Goal: Task Accomplishment & Management: Manage account settings

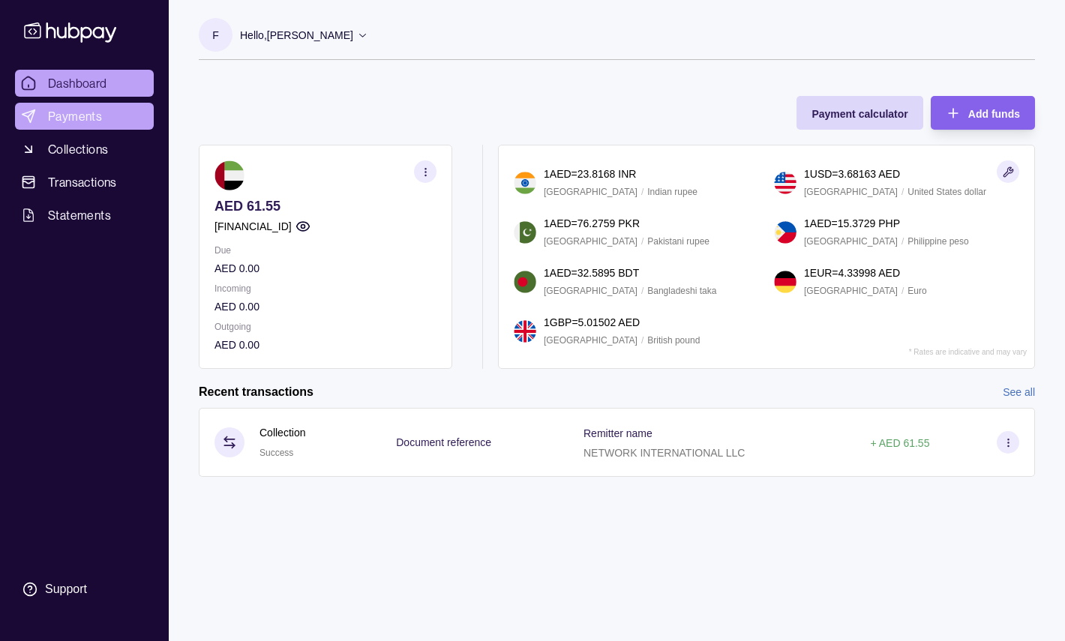
click at [76, 120] on span "Payments" at bounding box center [75, 116] width 54 height 18
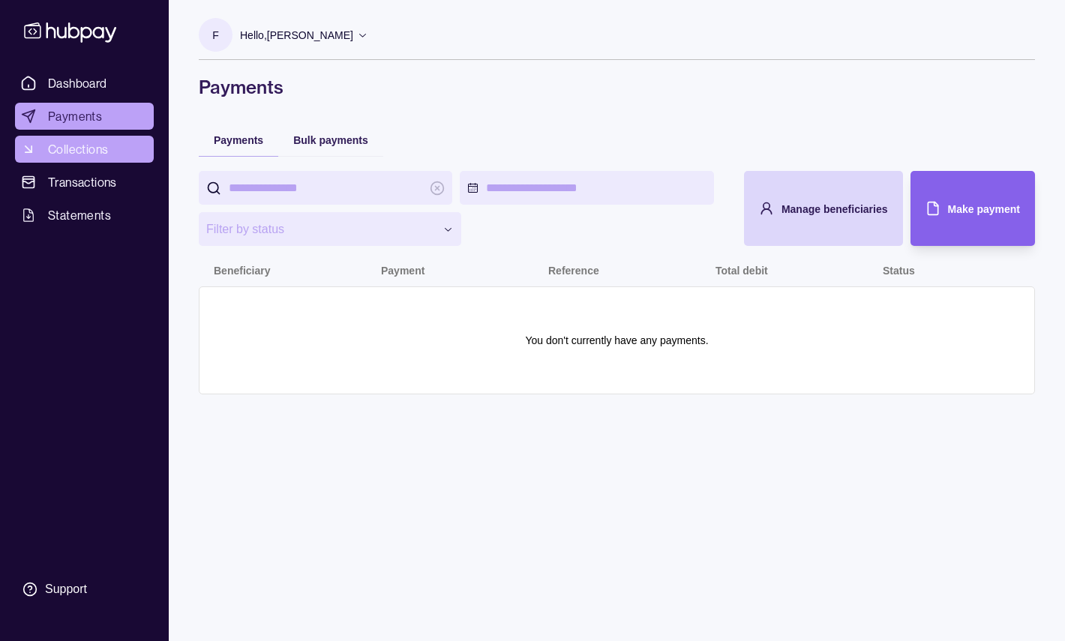
click at [77, 150] on span "Collections" at bounding box center [78, 149] width 60 height 18
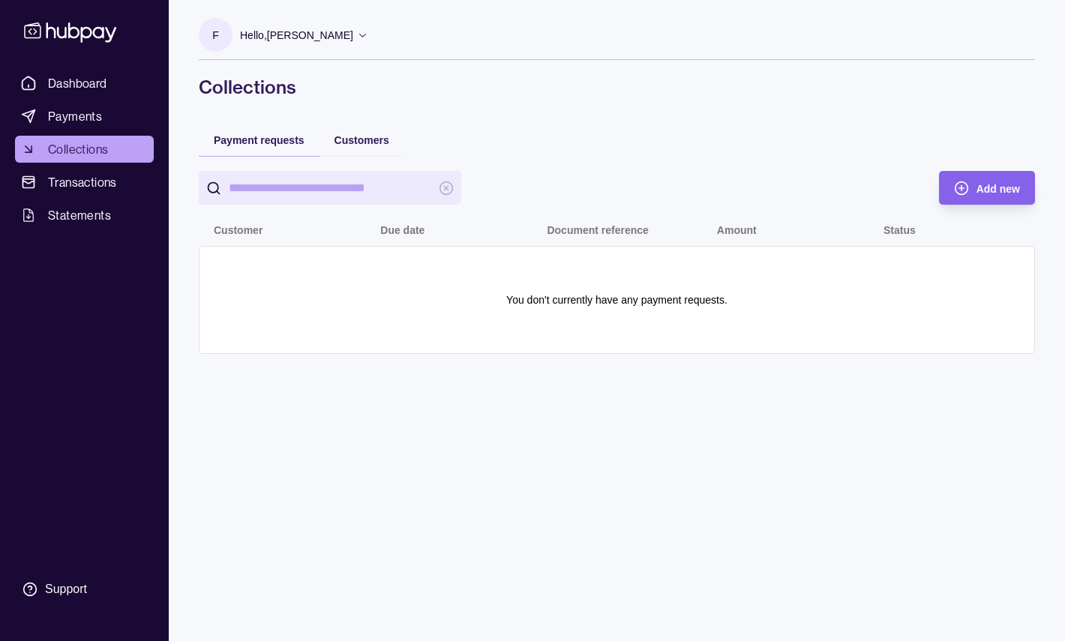
click at [81, 179] on span "Transactions" at bounding box center [82, 182] width 69 height 18
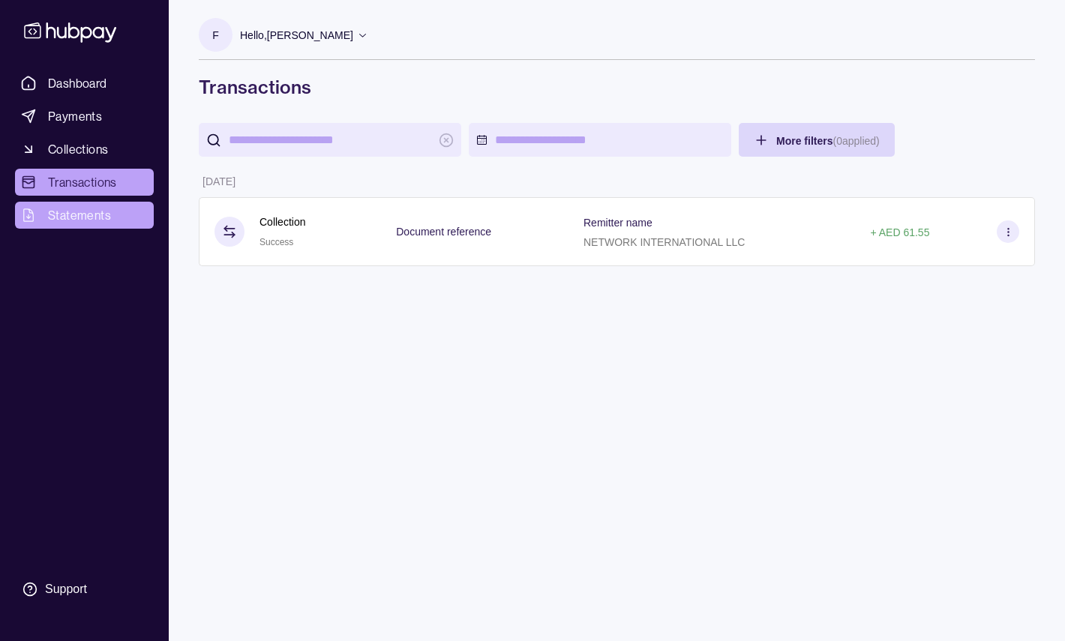
click at [81, 214] on span "Statements" at bounding box center [79, 215] width 63 height 18
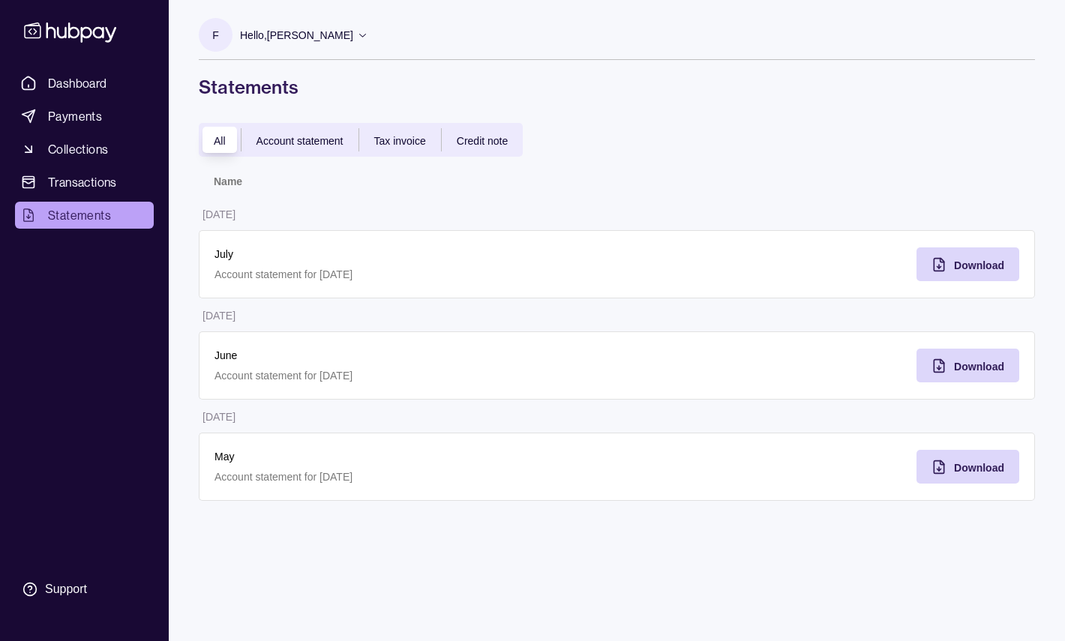
click at [73, 91] on span "Dashboard" at bounding box center [77, 83] width 59 height 18
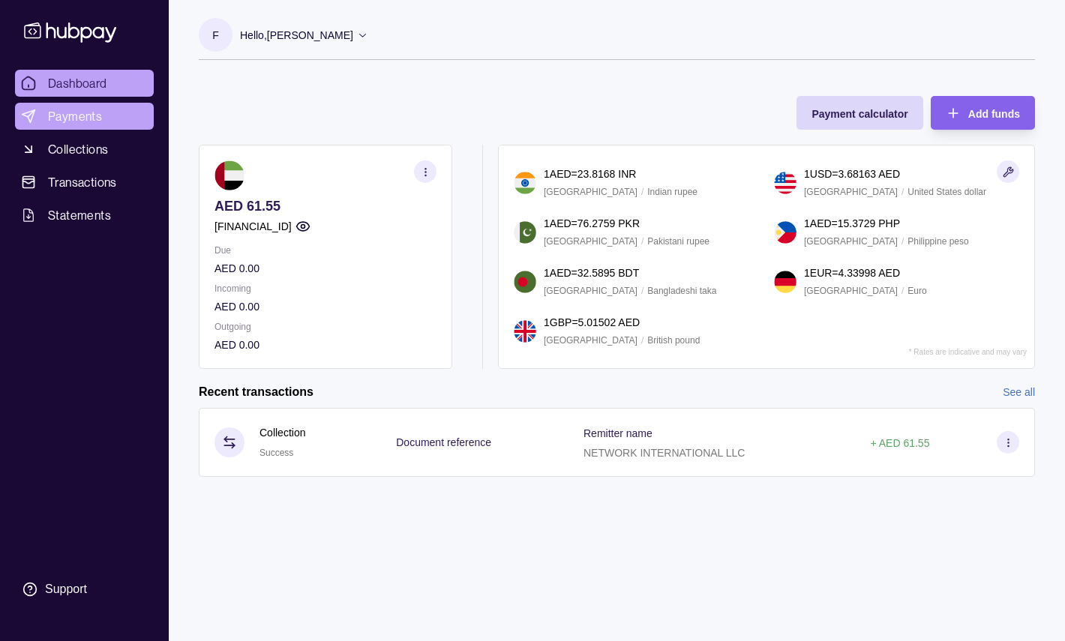
click at [52, 120] on span "Payments" at bounding box center [75, 116] width 54 height 18
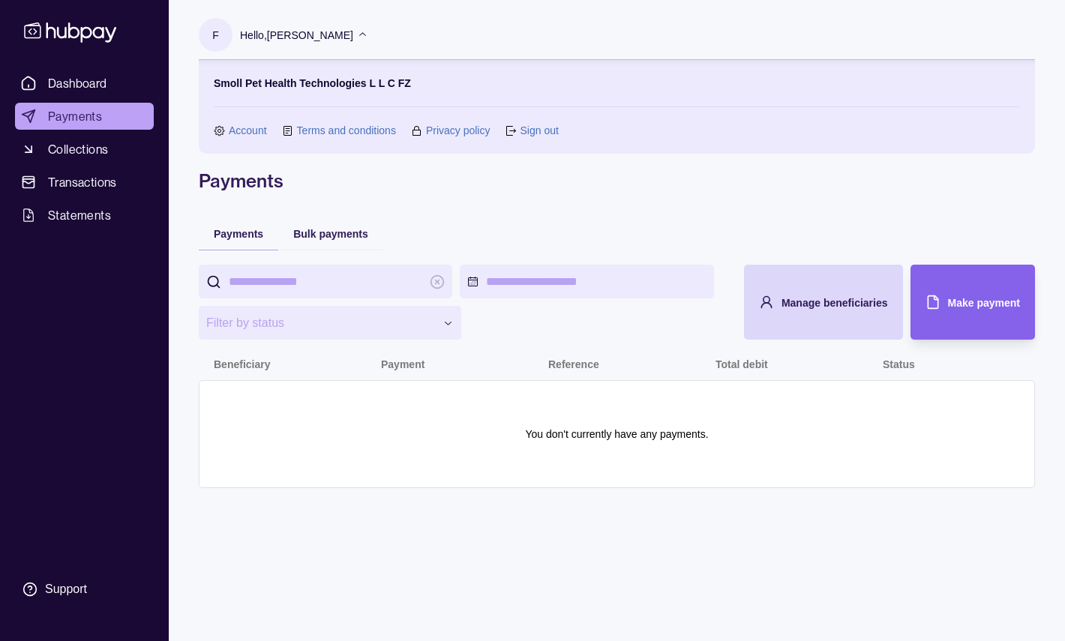
click at [278, 37] on p "Hello, [PERSON_NAME]" at bounding box center [296, 35] width 113 height 16
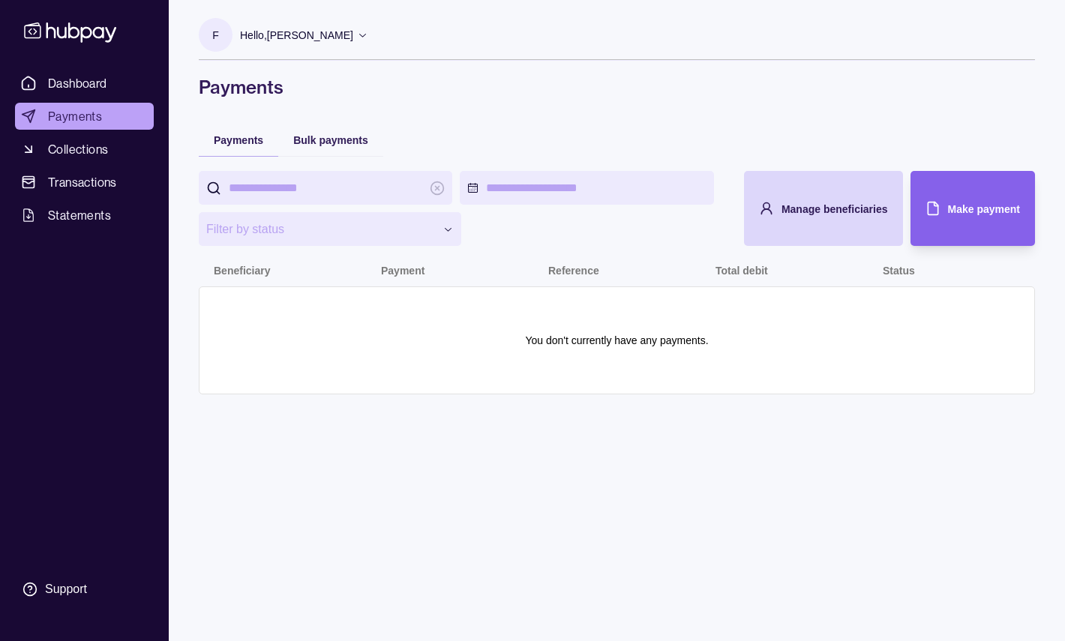
click at [278, 37] on p "Hello, [PERSON_NAME]" at bounding box center [296, 35] width 113 height 16
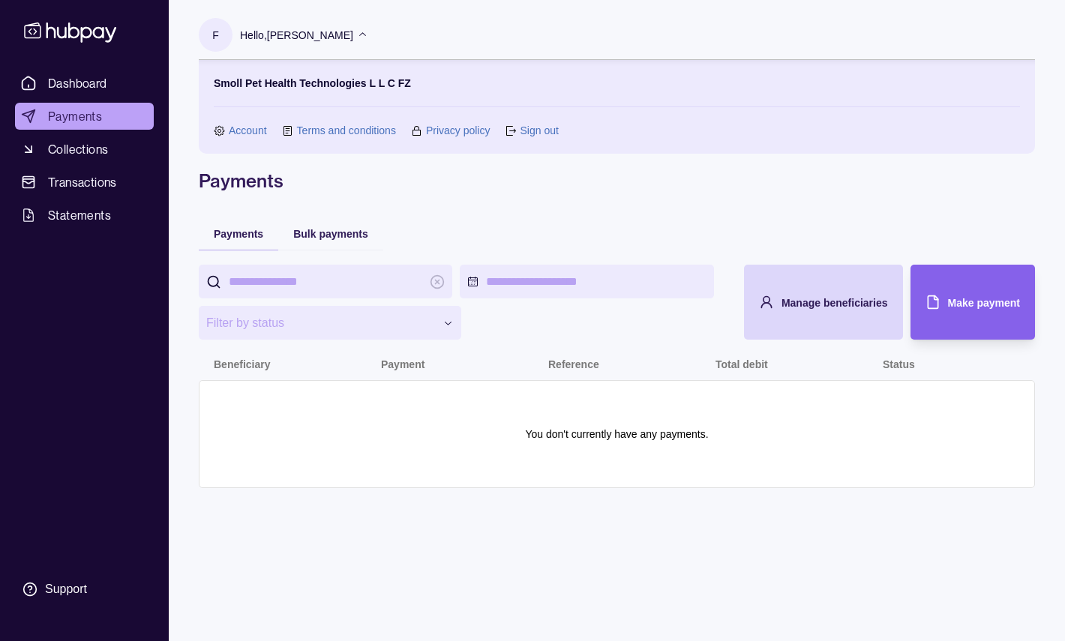
click at [253, 133] on link "Account" at bounding box center [248, 130] width 38 height 16
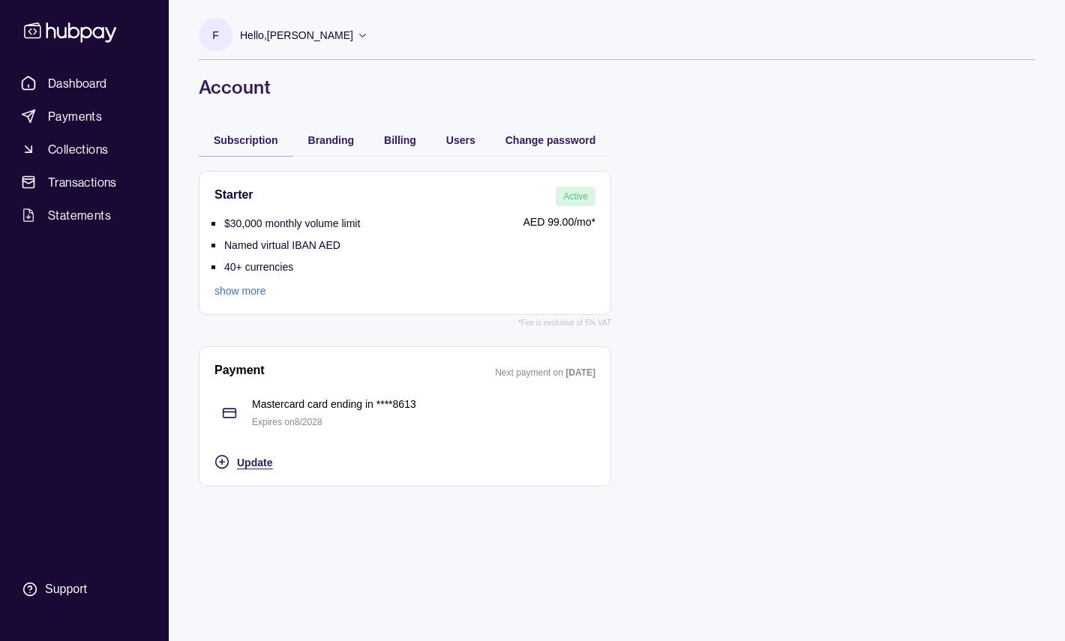
click at [255, 462] on span "Update" at bounding box center [254, 463] width 35 height 12
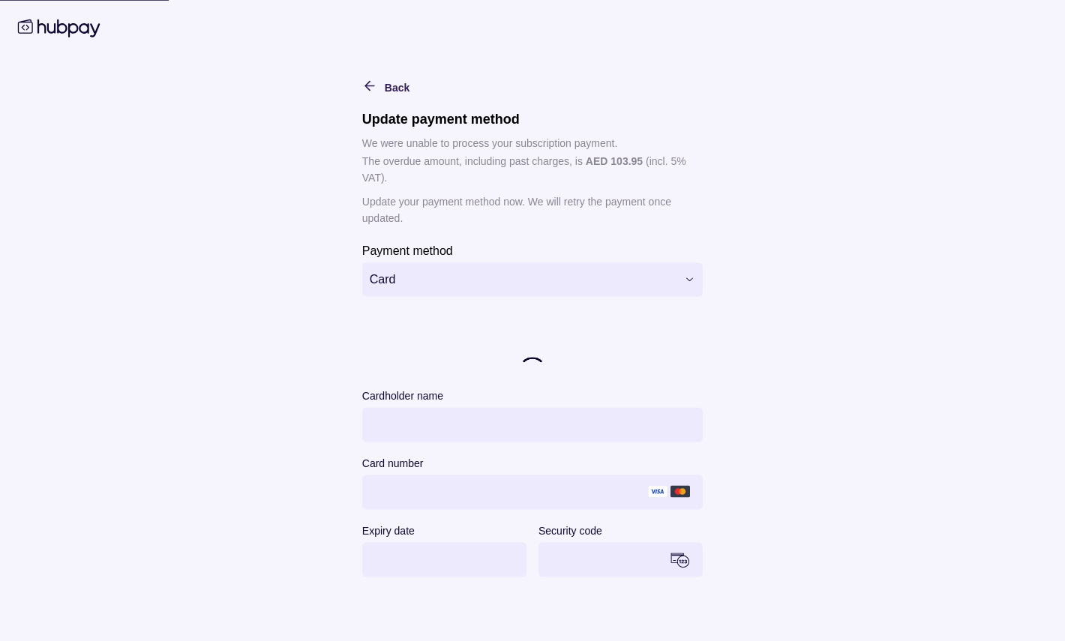
click at [489, 273] on html "**********" at bounding box center [532, 320] width 1065 height 641
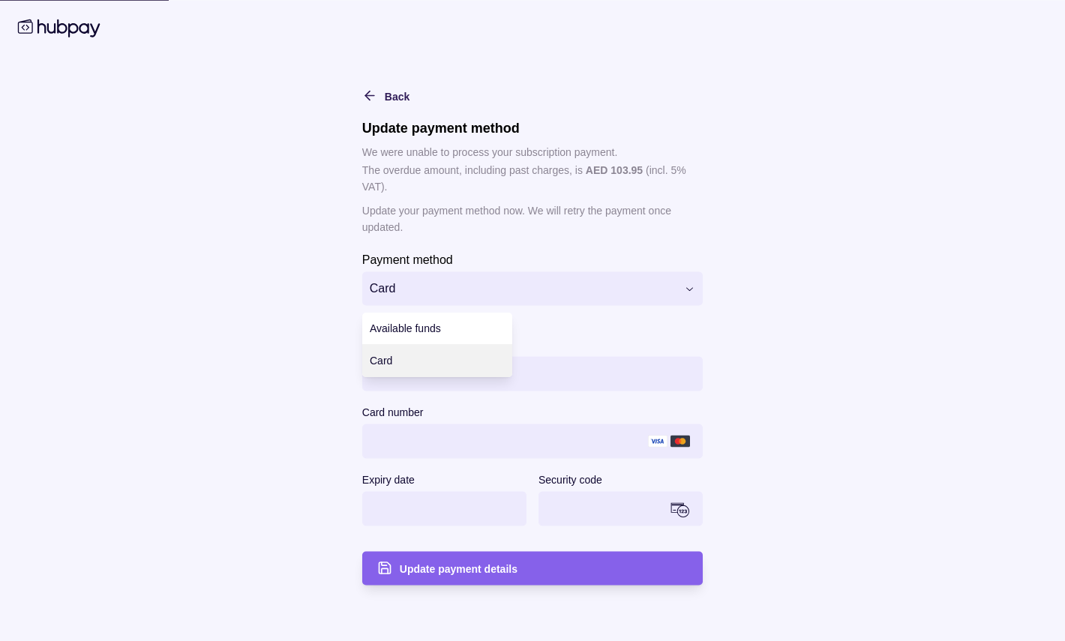
click at [316, 332] on html "**********" at bounding box center [532, 320] width 1065 height 641
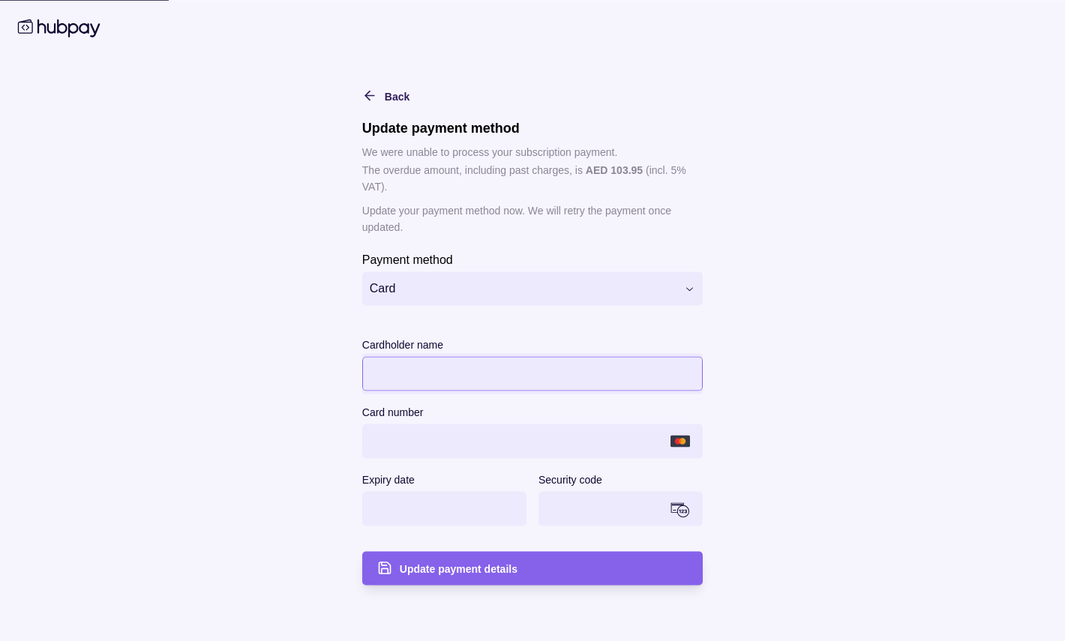
scroll to position [1, 0]
click at [456, 574] on span "Update payment details" at bounding box center [459, 569] width 118 height 12
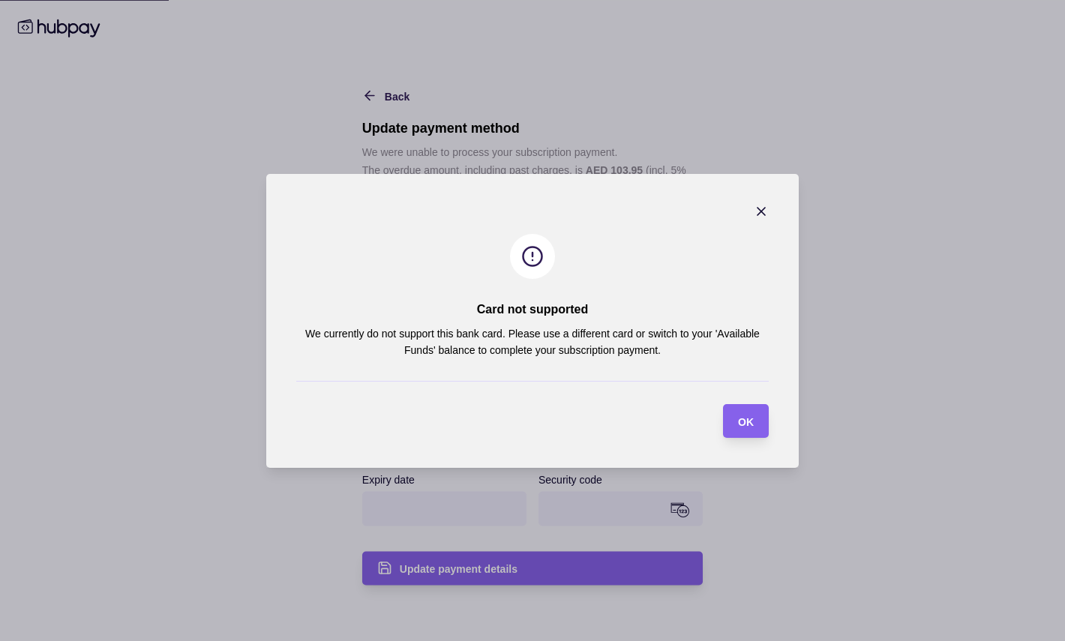
click at [761, 209] on icon "button" at bounding box center [760, 211] width 7 height 7
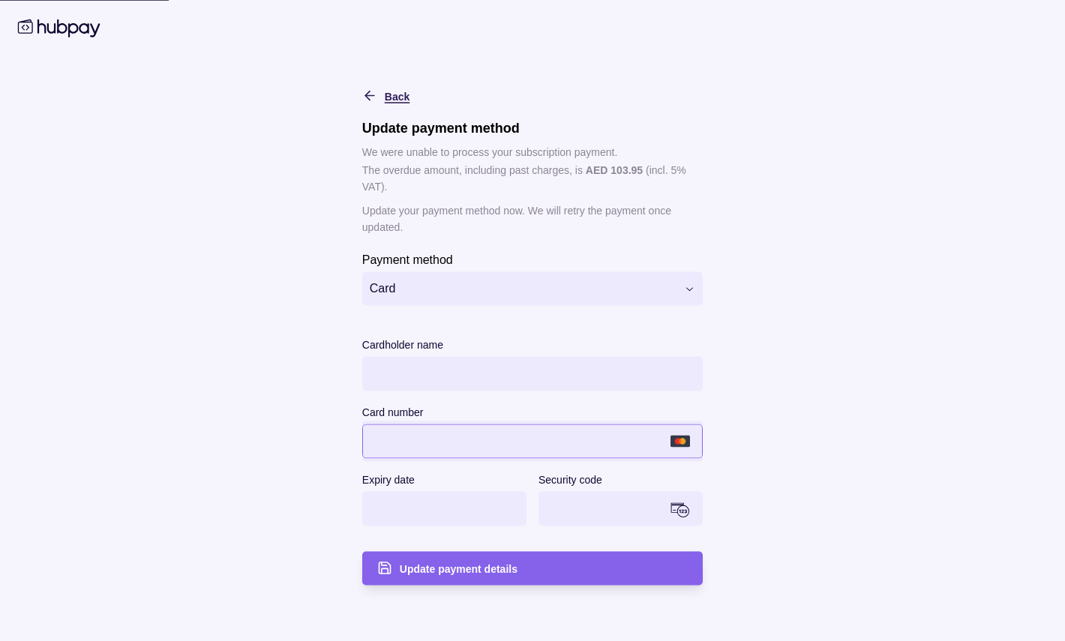
click at [380, 97] on div "Back" at bounding box center [375, 95] width 70 height 18
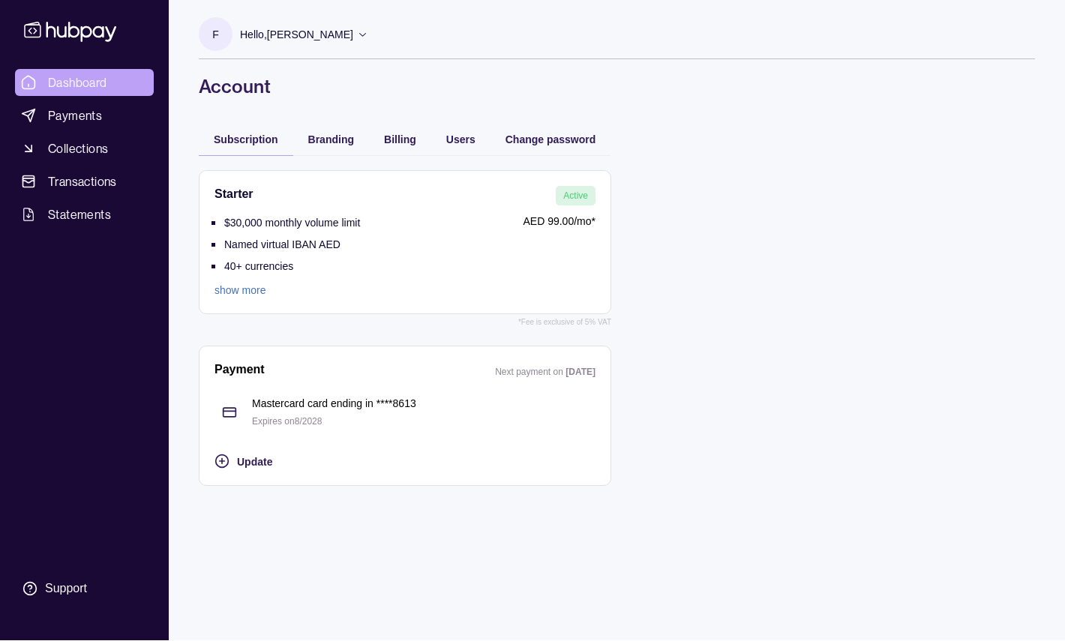
click at [96, 86] on span "Dashboard" at bounding box center [77, 82] width 59 height 18
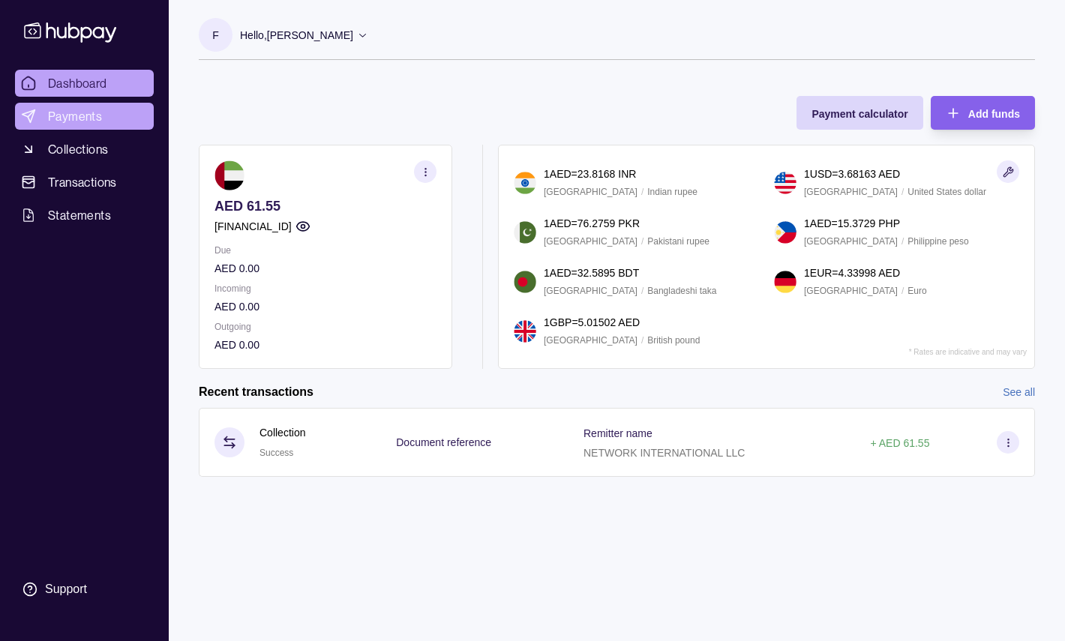
click at [82, 118] on span "Payments" at bounding box center [75, 116] width 54 height 18
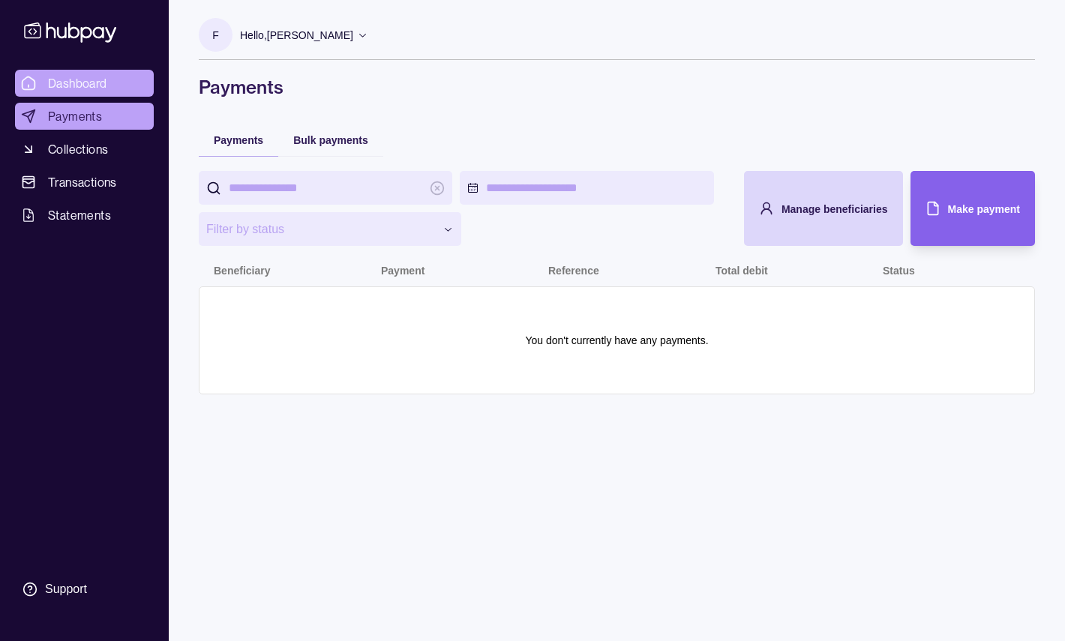
click at [82, 87] on span "Dashboard" at bounding box center [77, 83] width 59 height 18
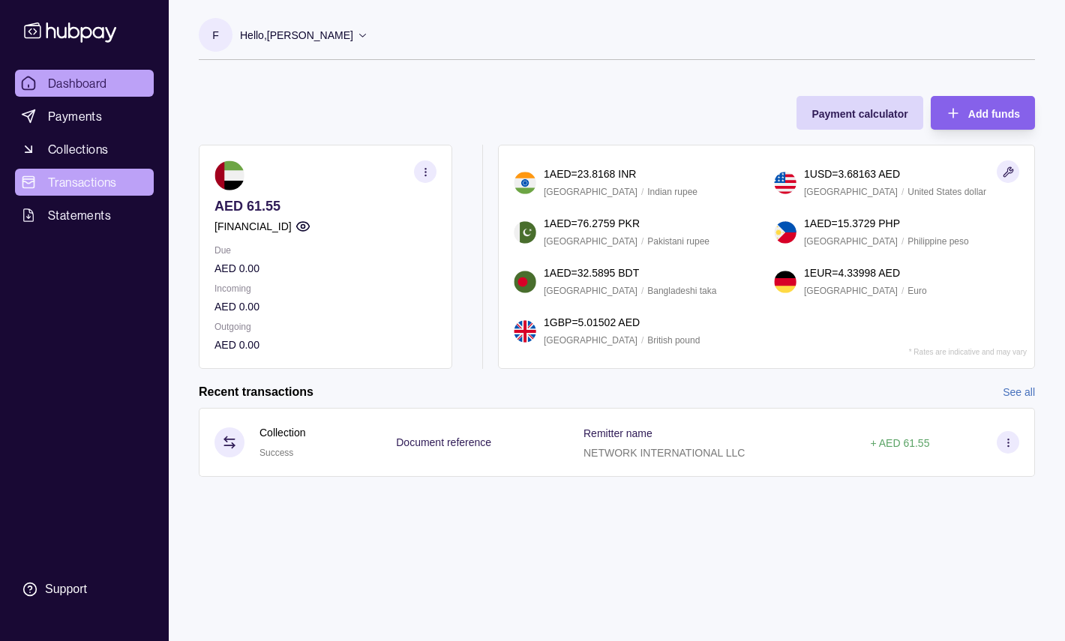
click at [72, 177] on span "Transactions" at bounding box center [82, 182] width 69 height 18
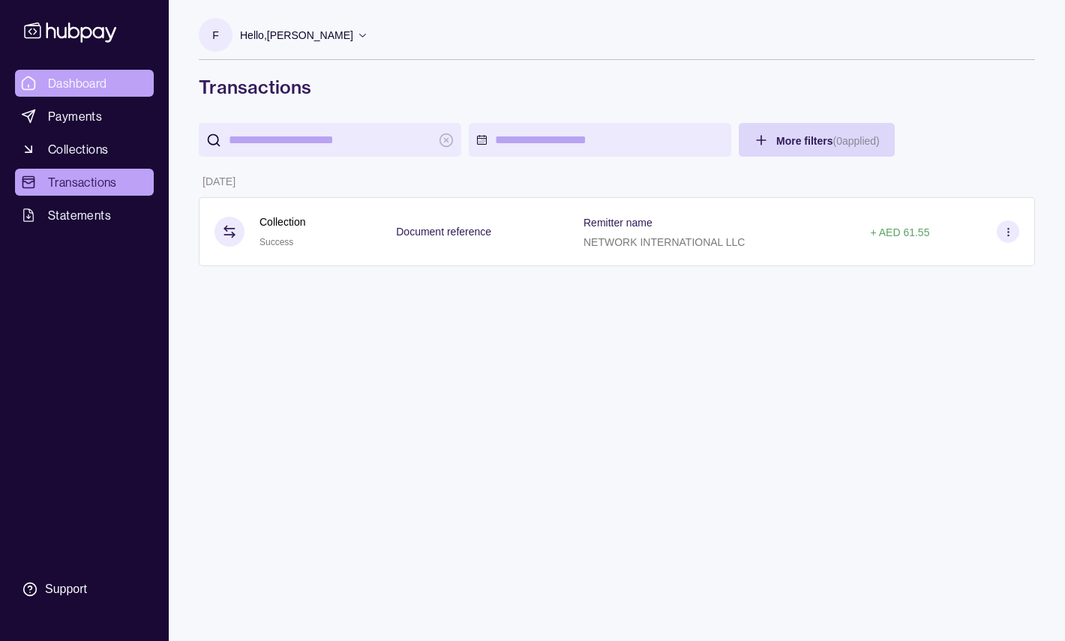
click at [81, 91] on span "Dashboard" at bounding box center [77, 83] width 59 height 18
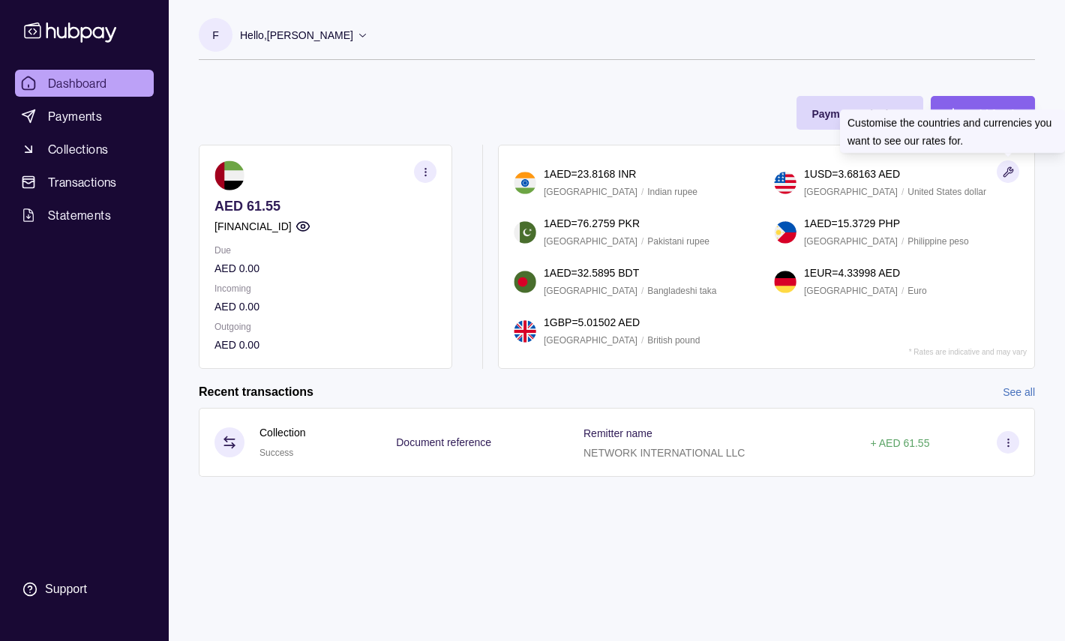
click at [1011, 175] on icon "button" at bounding box center [1007, 171] width 11 height 11
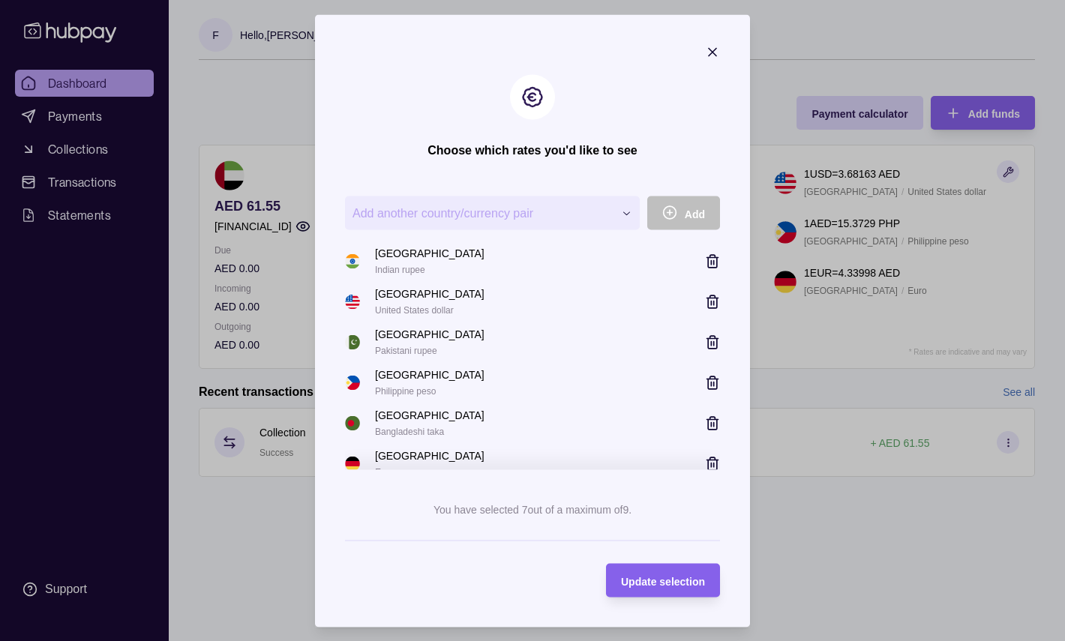
scroll to position [12, 0]
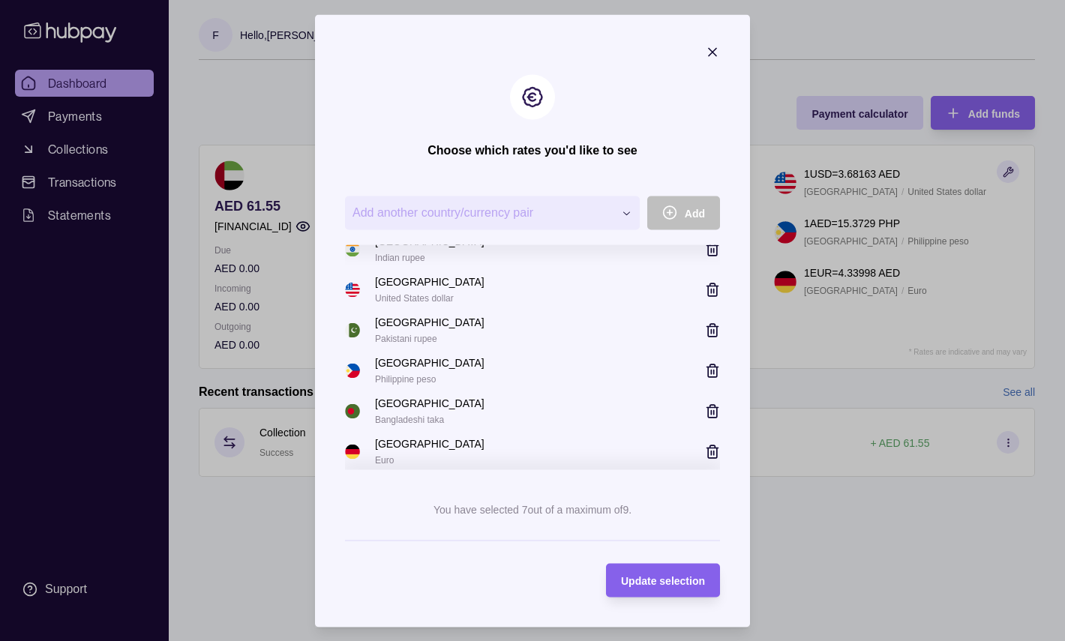
click at [705, 329] on icon "button" at bounding box center [712, 329] width 15 height 15
click at [709, 331] on icon "button" at bounding box center [712, 331] width 15 height 15
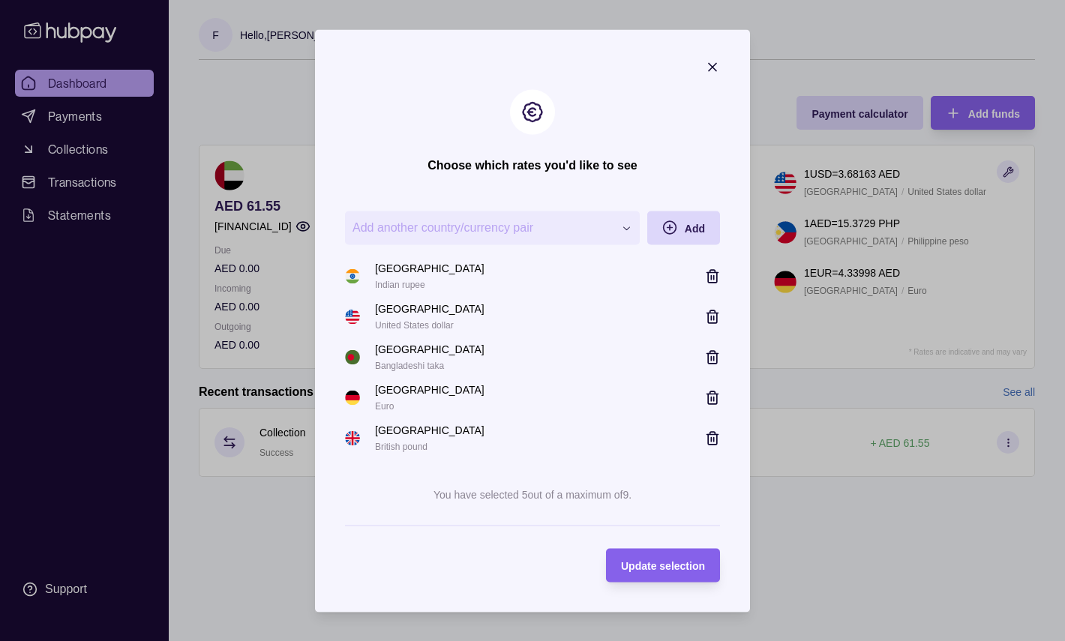
click at [711, 358] on icon "button" at bounding box center [711, 358] width 0 height 4
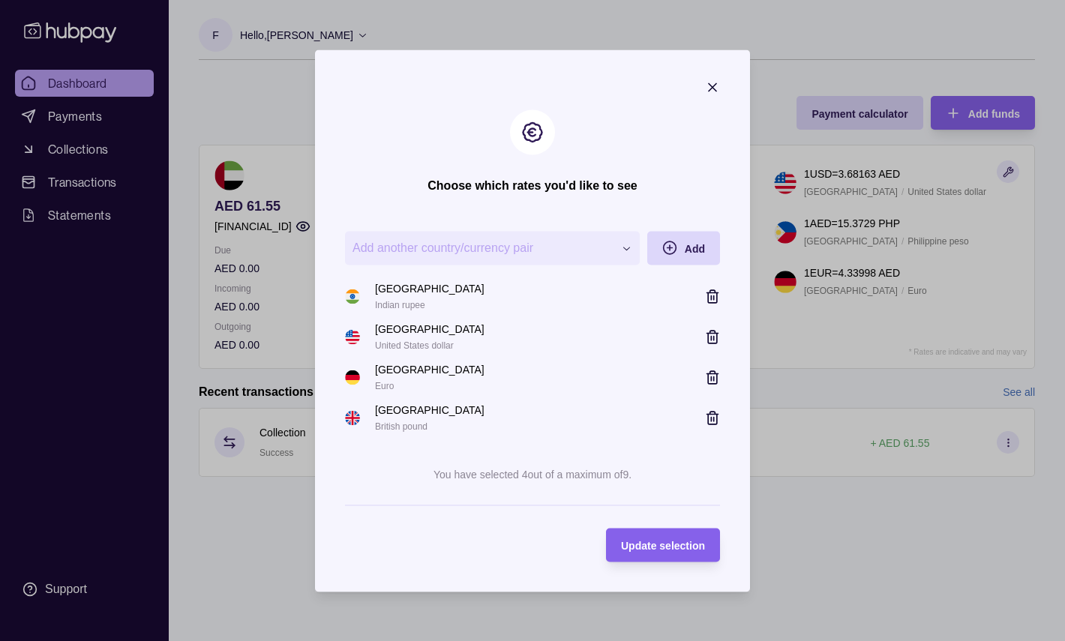
click at [714, 381] on icon "button" at bounding box center [712, 377] width 15 height 15
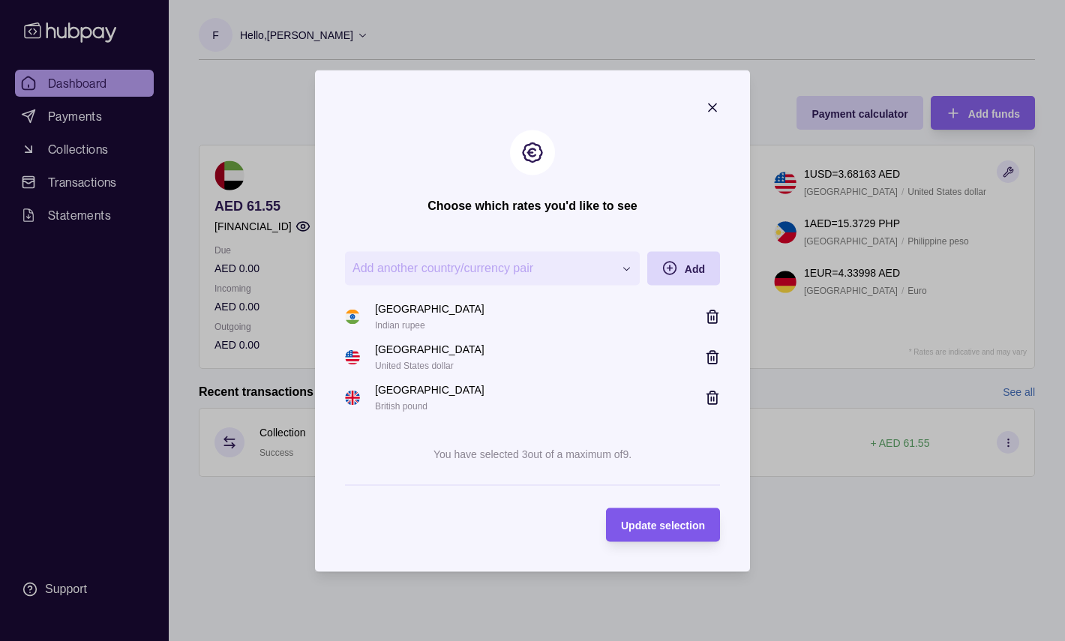
click at [658, 524] on span "Update selection" at bounding box center [663, 526] width 84 height 12
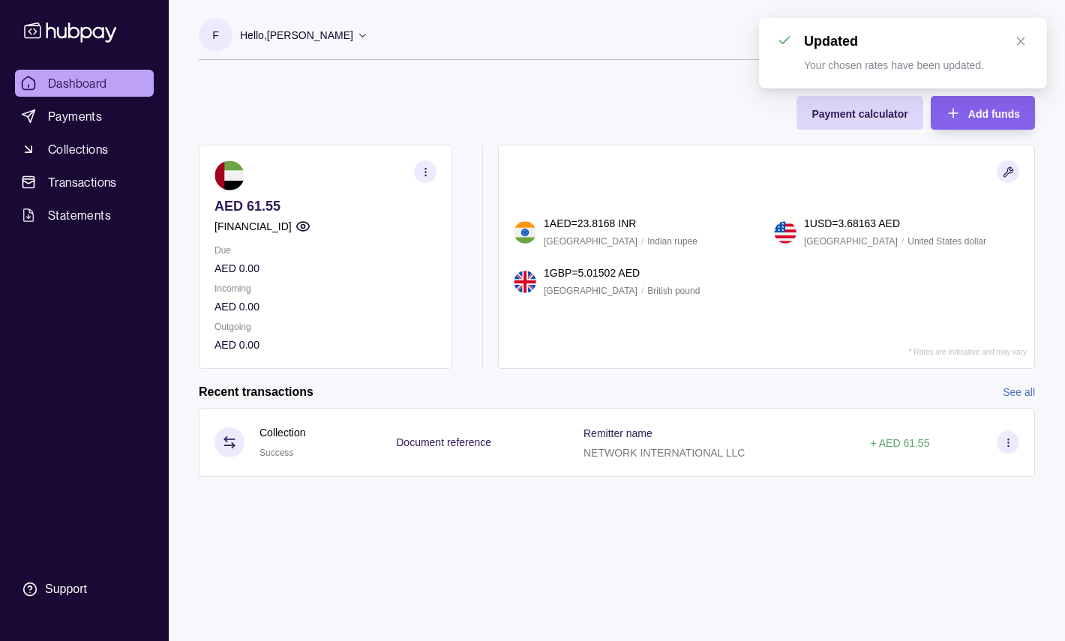
click at [526, 127] on div "Payment calculator Add funds AED 61.55 AE320960000536060000758 Due AED 0.00 Inc…" at bounding box center [617, 225] width 836 height 288
click at [429, 174] on icon "button" at bounding box center [425, 171] width 11 height 11
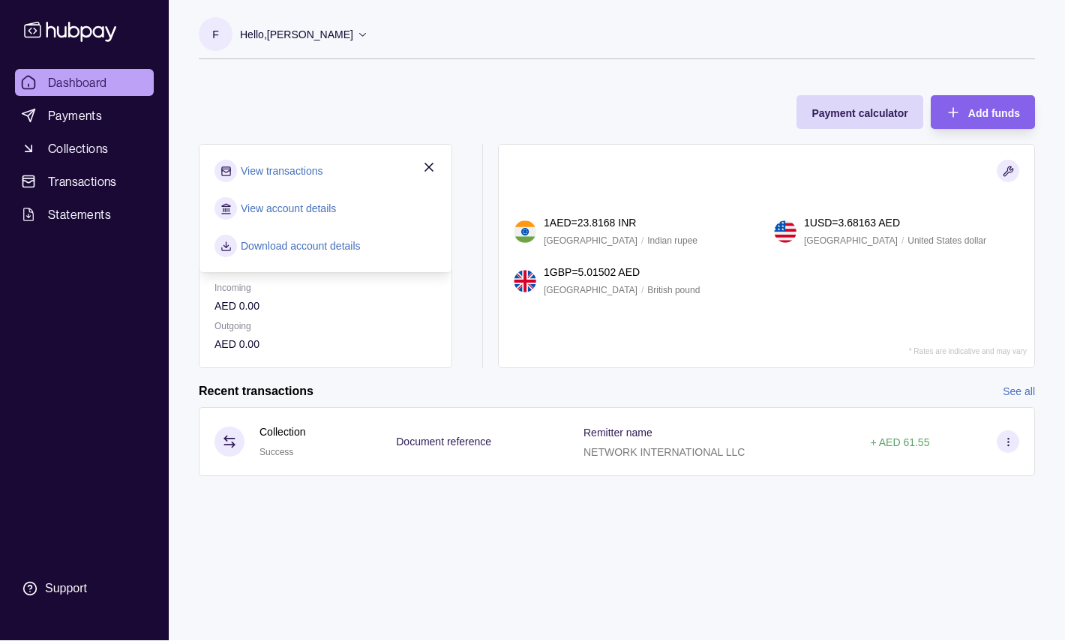
click at [466, 116] on div "Payment calculator Add funds AED 61.55 AE320960000536060000758 Due AED 0.00 Inc…" at bounding box center [617, 224] width 836 height 288
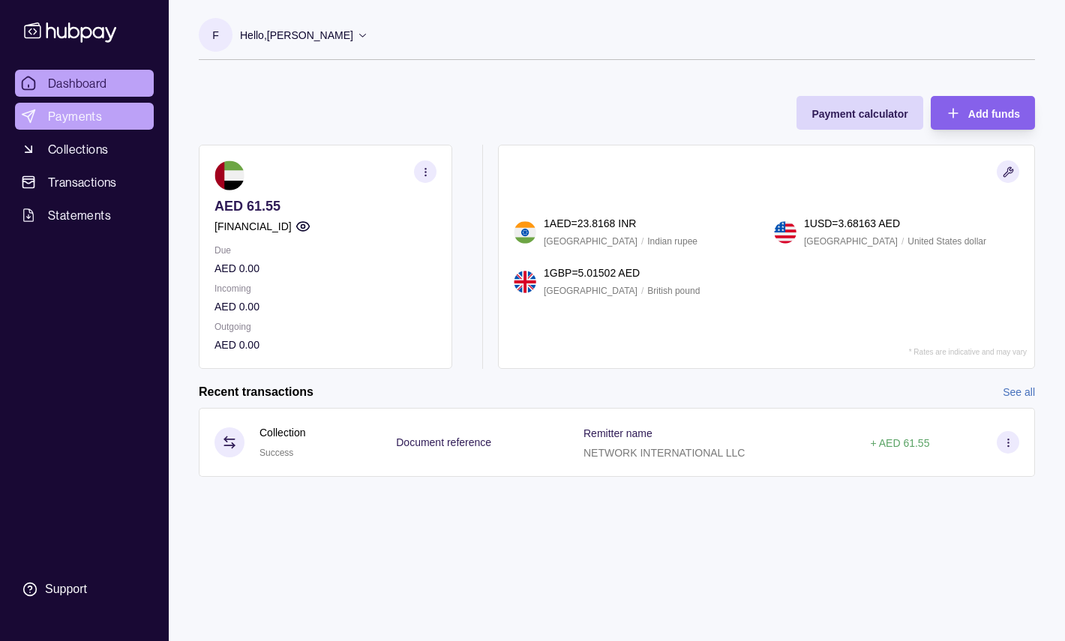
click at [106, 126] on link "Payments" at bounding box center [84, 116] width 139 height 27
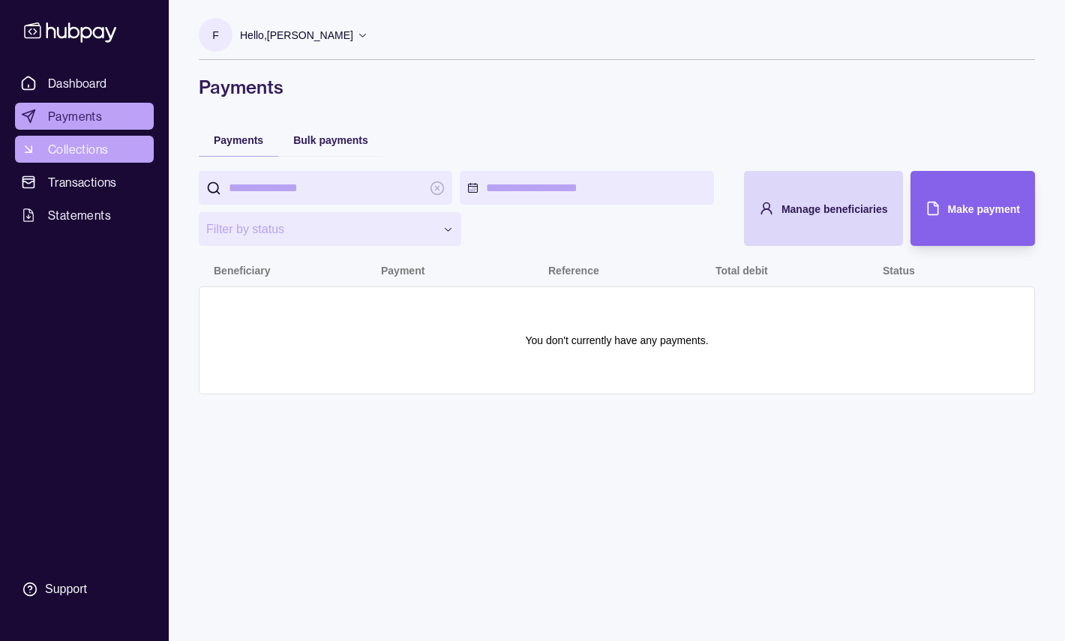
click at [100, 146] on span "Collections" at bounding box center [78, 149] width 60 height 18
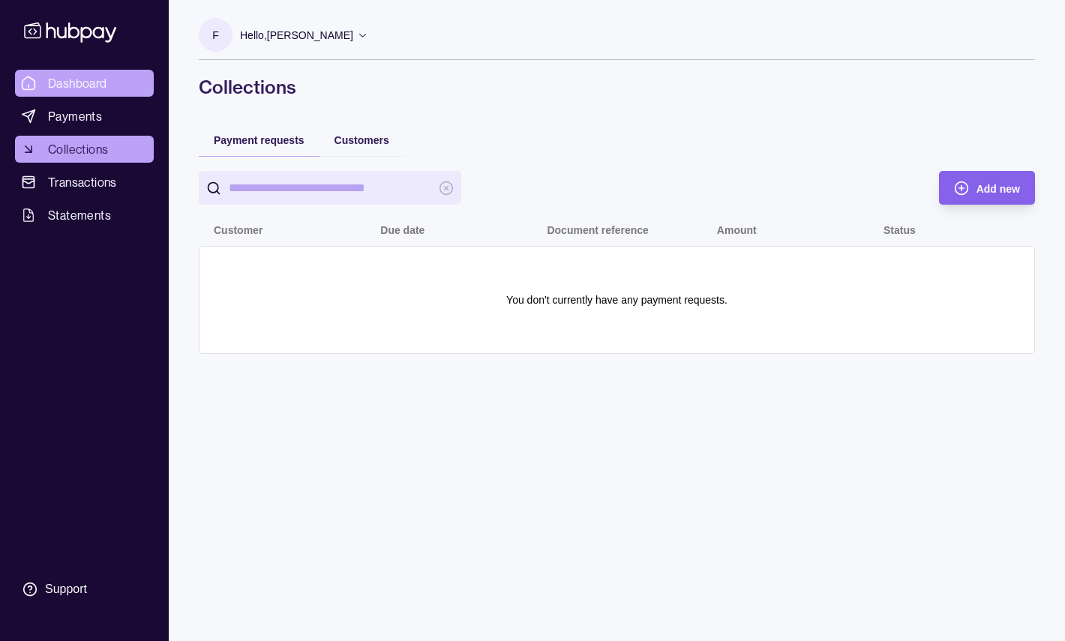
click at [99, 79] on span "Dashboard" at bounding box center [77, 83] width 59 height 18
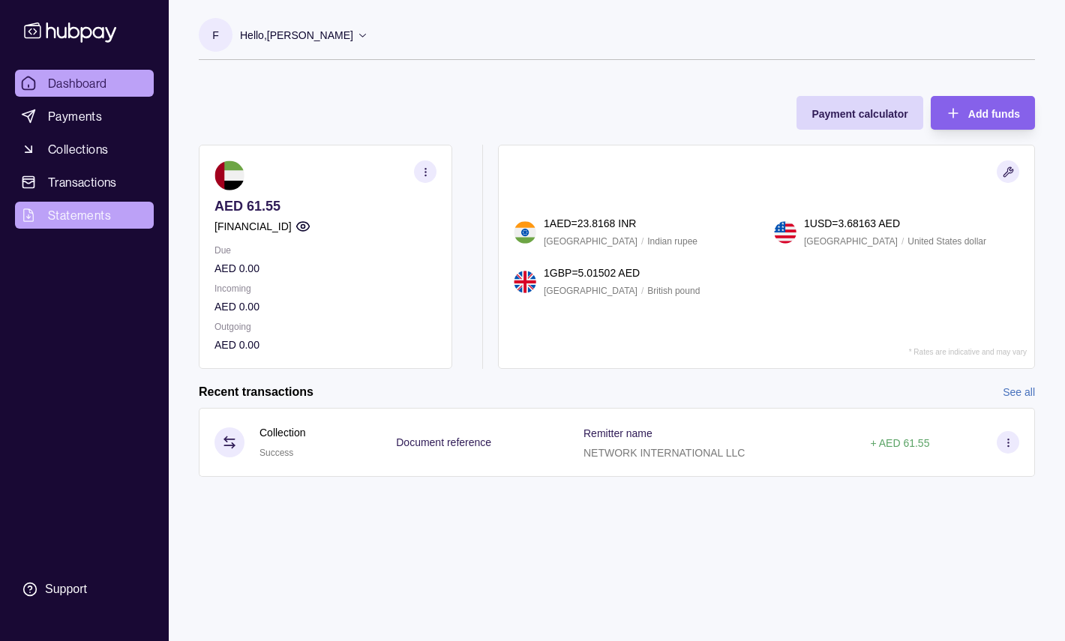
click at [120, 208] on link "Statements" at bounding box center [84, 215] width 139 height 27
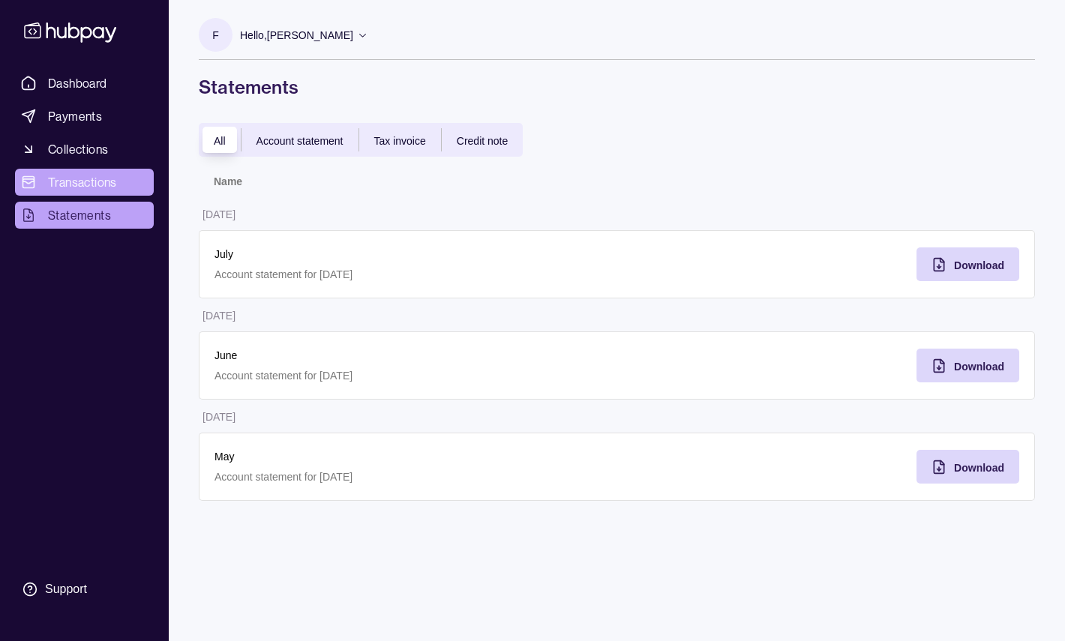
click at [99, 187] on span "Transactions" at bounding box center [82, 182] width 69 height 18
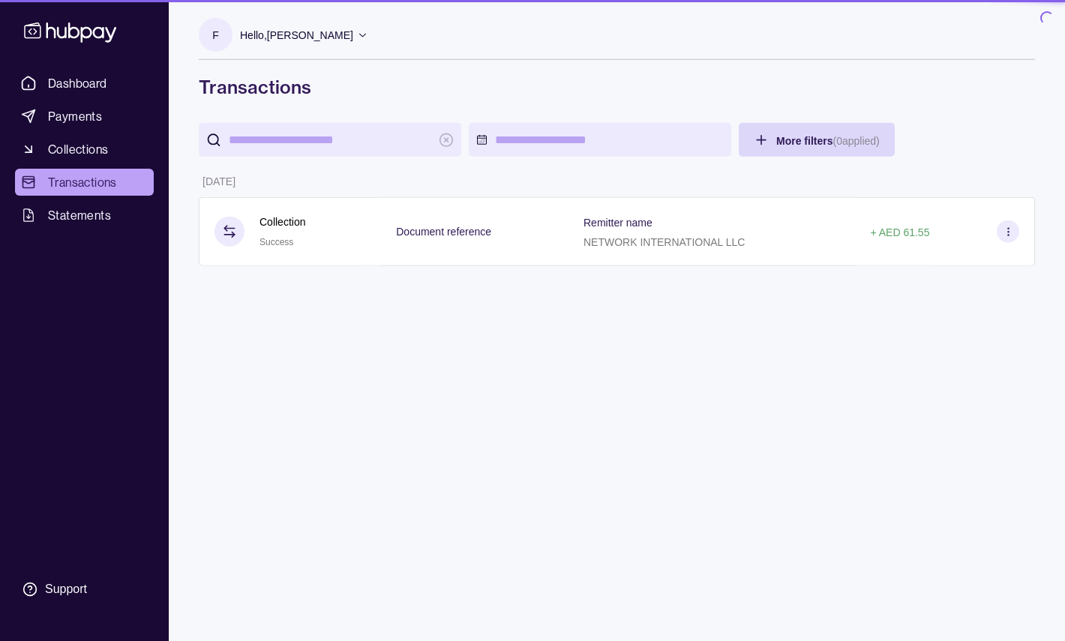
click at [512, 73] on div "F Hello, Fahad Shehadat Smoll Pet Health Technologies L L C FZ Account Terms an…" at bounding box center [617, 58] width 836 height 81
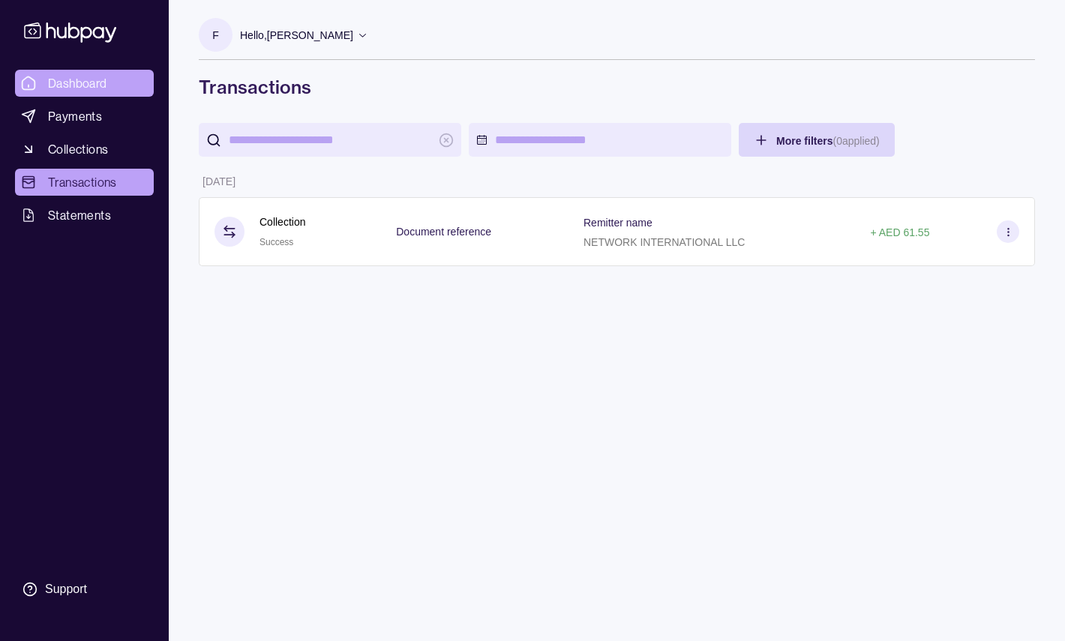
click at [121, 84] on link "Dashboard" at bounding box center [84, 83] width 139 height 27
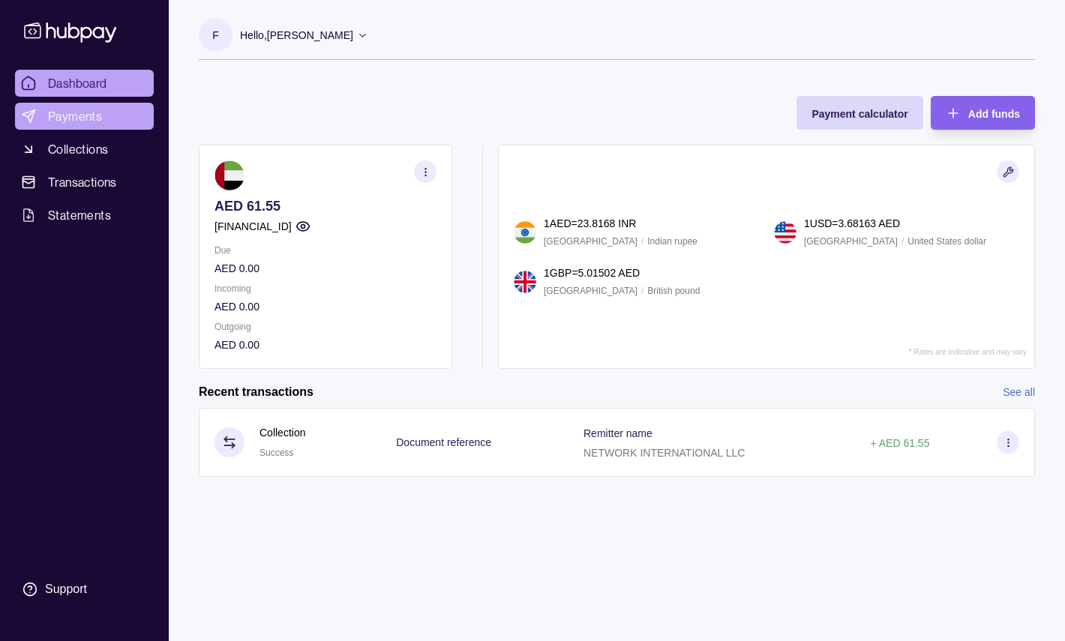
click at [85, 122] on span "Payments" at bounding box center [75, 116] width 54 height 18
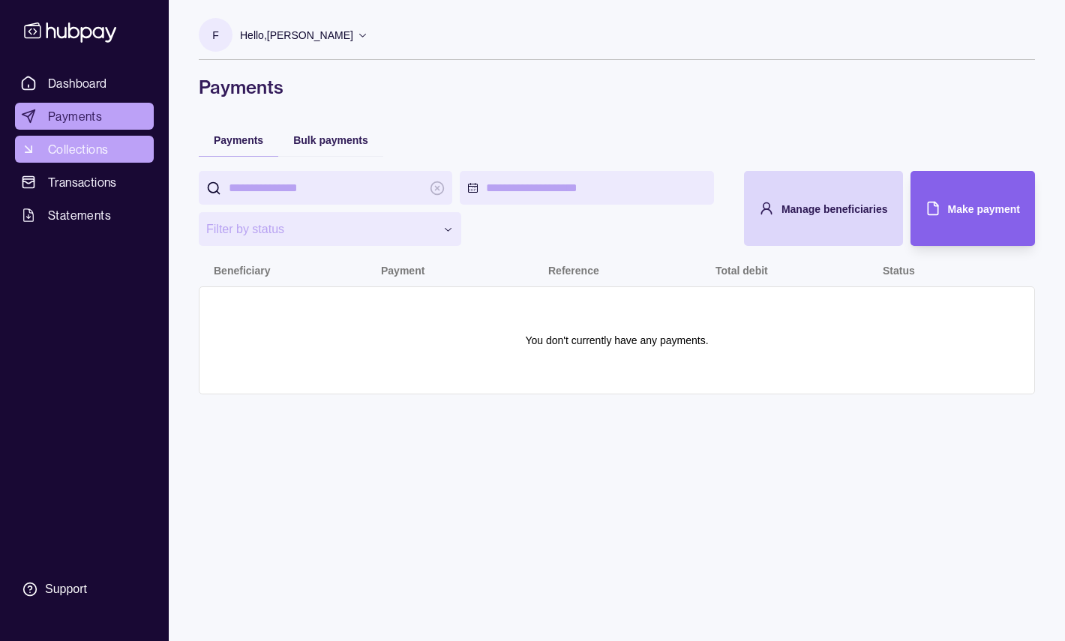
click at [82, 149] on span "Collections" at bounding box center [78, 149] width 60 height 18
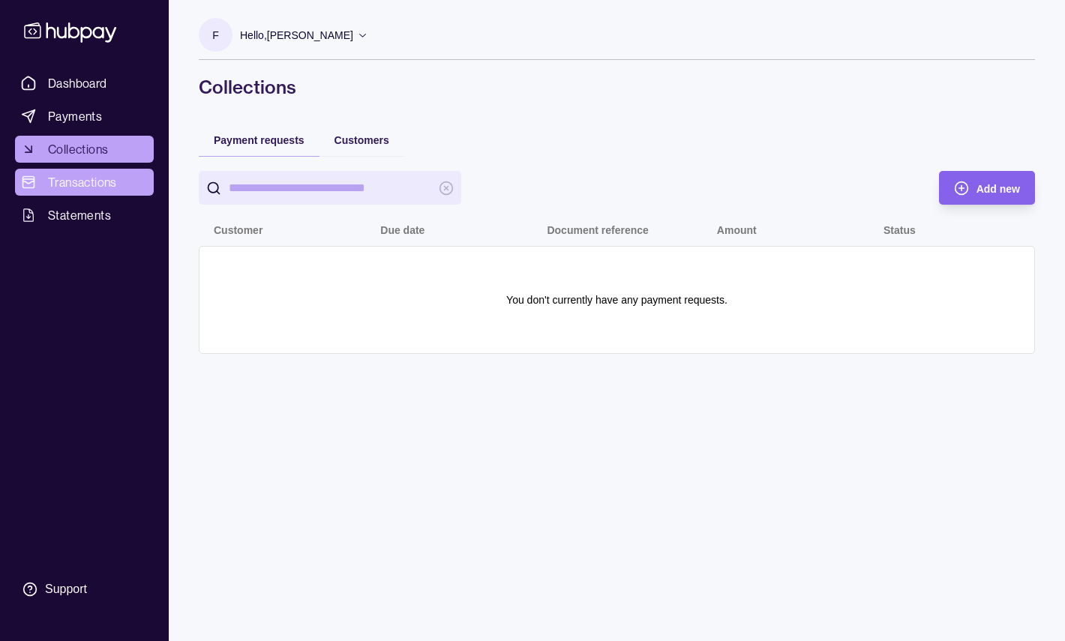
click at [83, 178] on span "Transactions" at bounding box center [82, 182] width 69 height 18
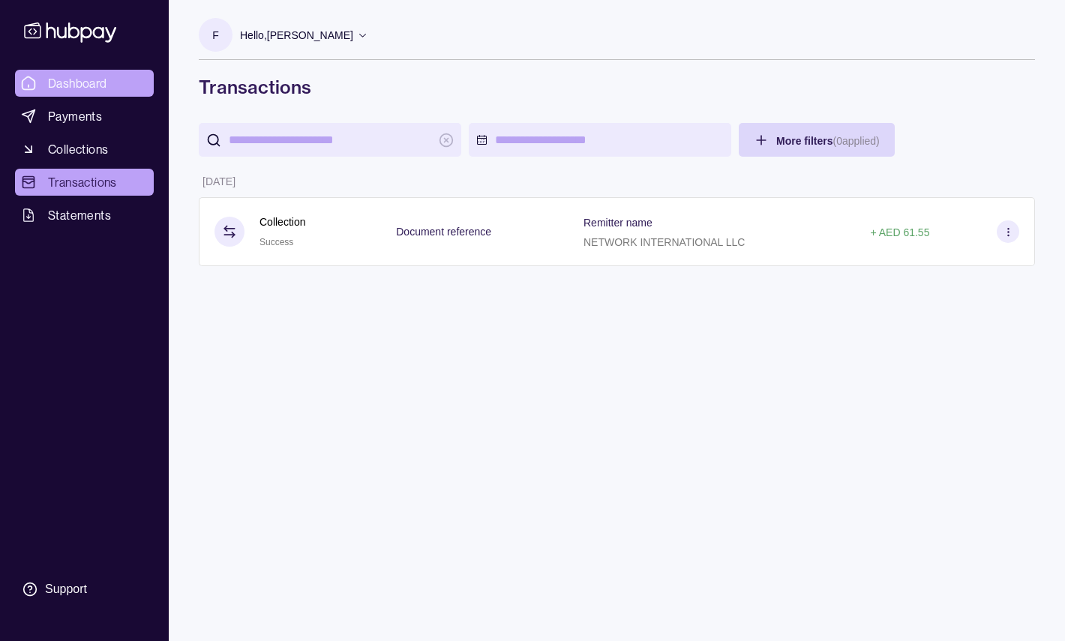
click at [106, 85] on link "Dashboard" at bounding box center [84, 83] width 139 height 27
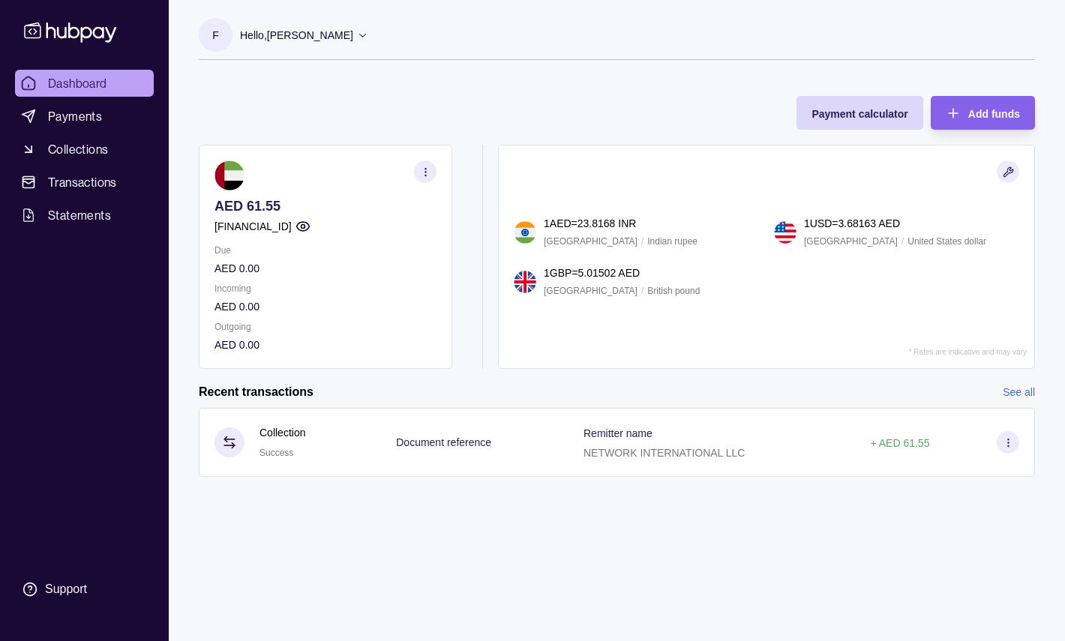
click at [284, 29] on p "Hello, [PERSON_NAME]" at bounding box center [296, 35] width 113 height 16
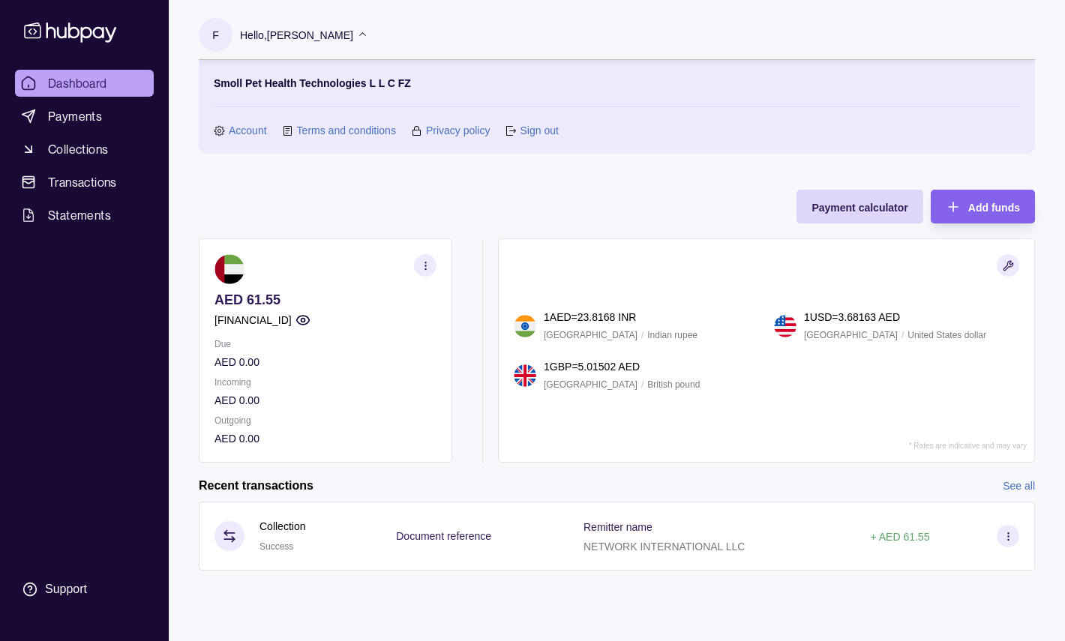
click at [259, 127] on link "Account" at bounding box center [248, 130] width 38 height 16
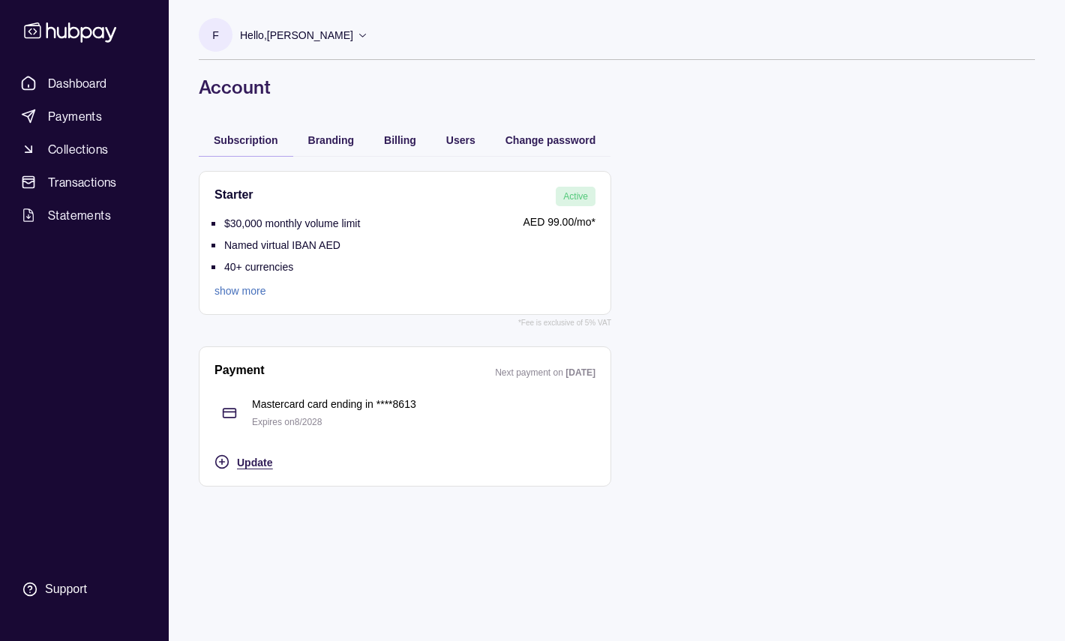
click at [253, 457] on span "Update" at bounding box center [254, 463] width 35 height 12
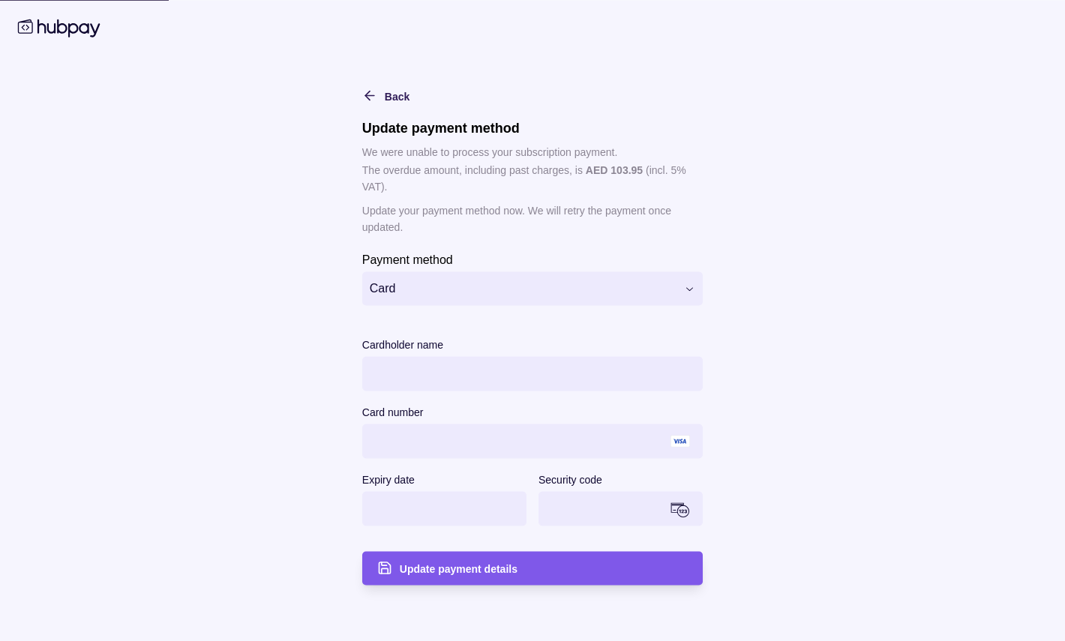
click at [435, 571] on span "Update payment details" at bounding box center [459, 569] width 118 height 12
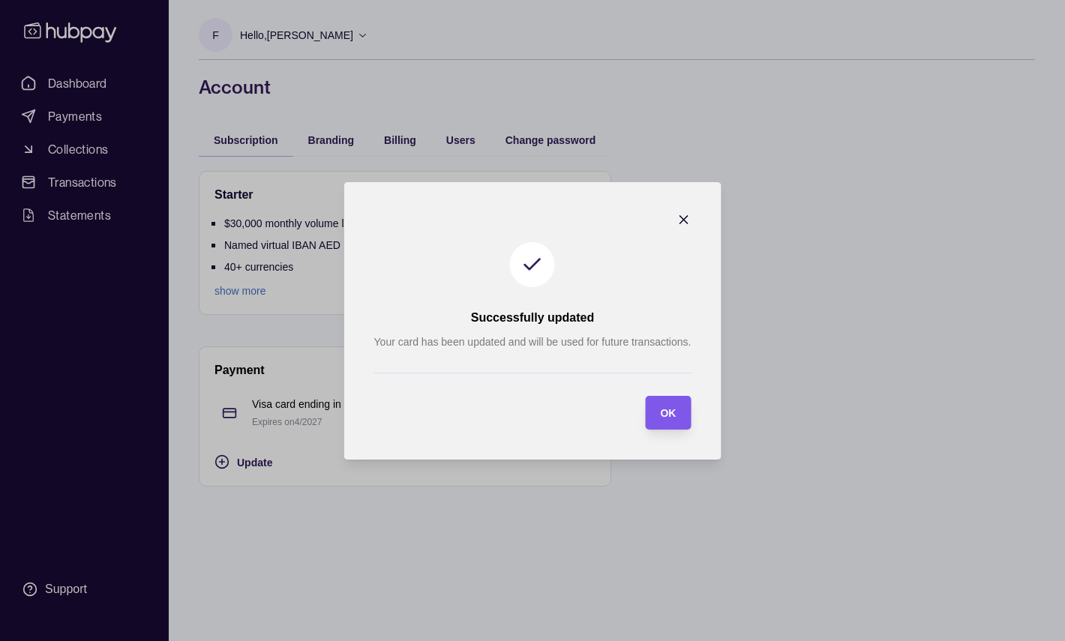
click at [684, 421] on section "OK" at bounding box center [668, 413] width 46 height 34
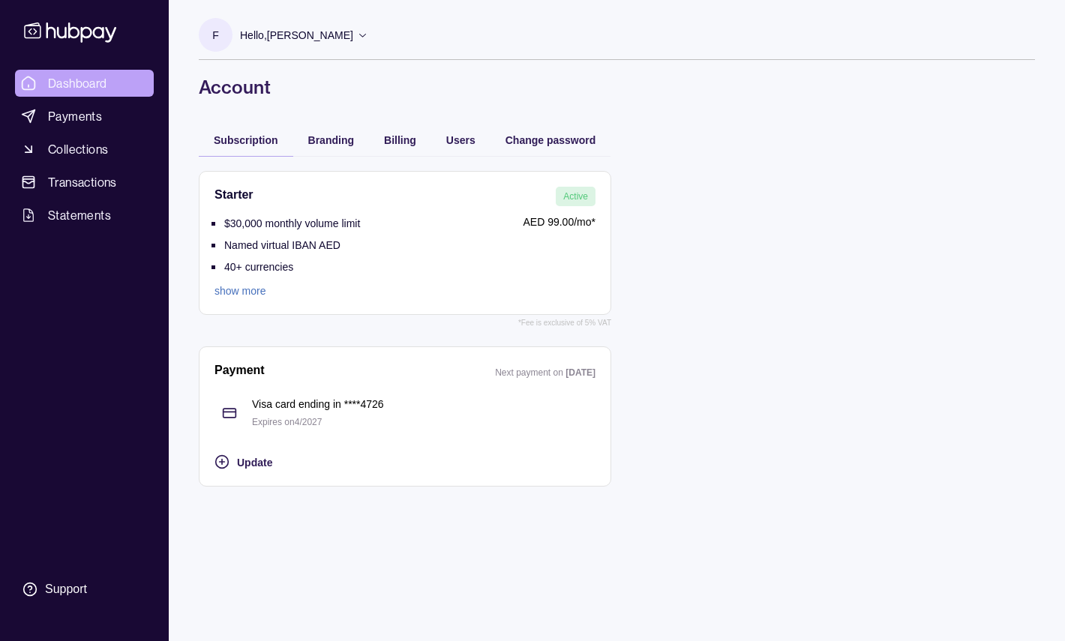
click at [103, 82] on span "Dashboard" at bounding box center [77, 83] width 59 height 18
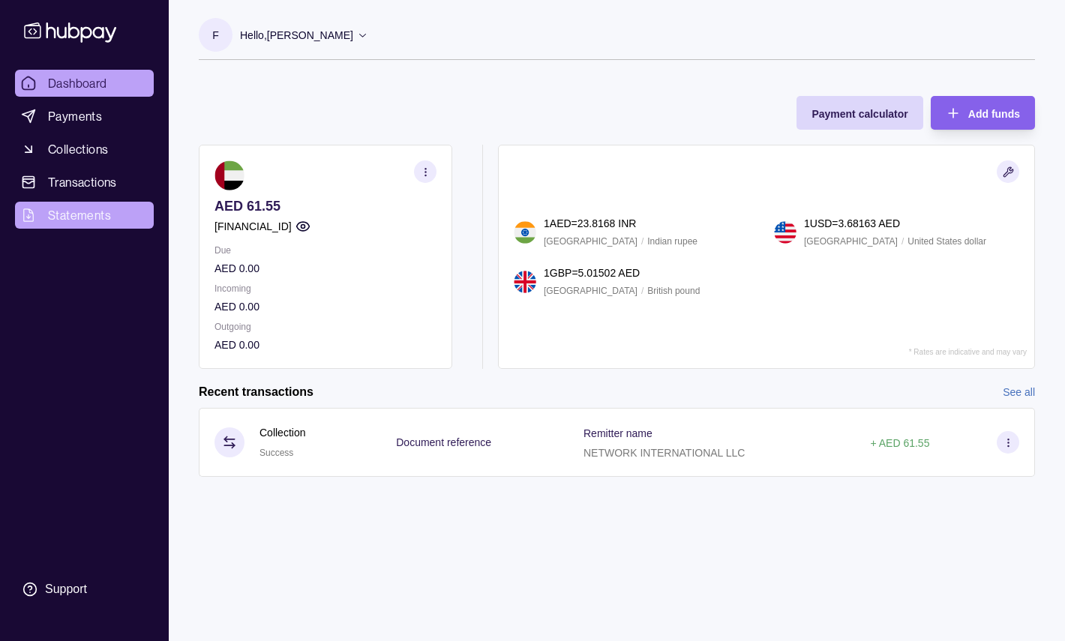
click at [93, 211] on span "Statements" at bounding box center [79, 215] width 63 height 18
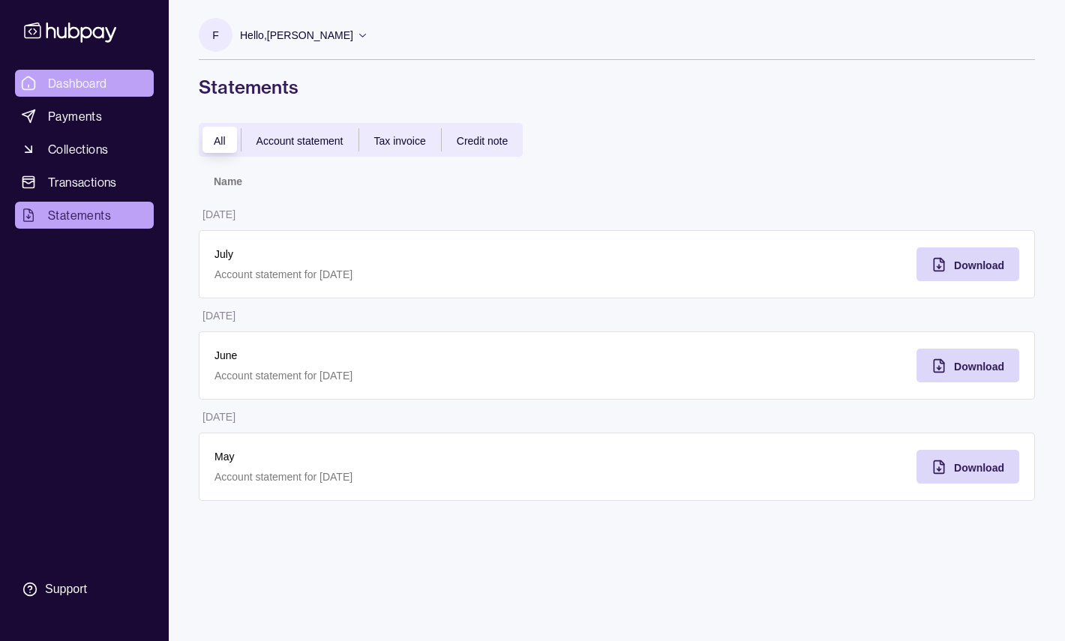
click at [107, 74] on link "Dashboard" at bounding box center [84, 83] width 139 height 27
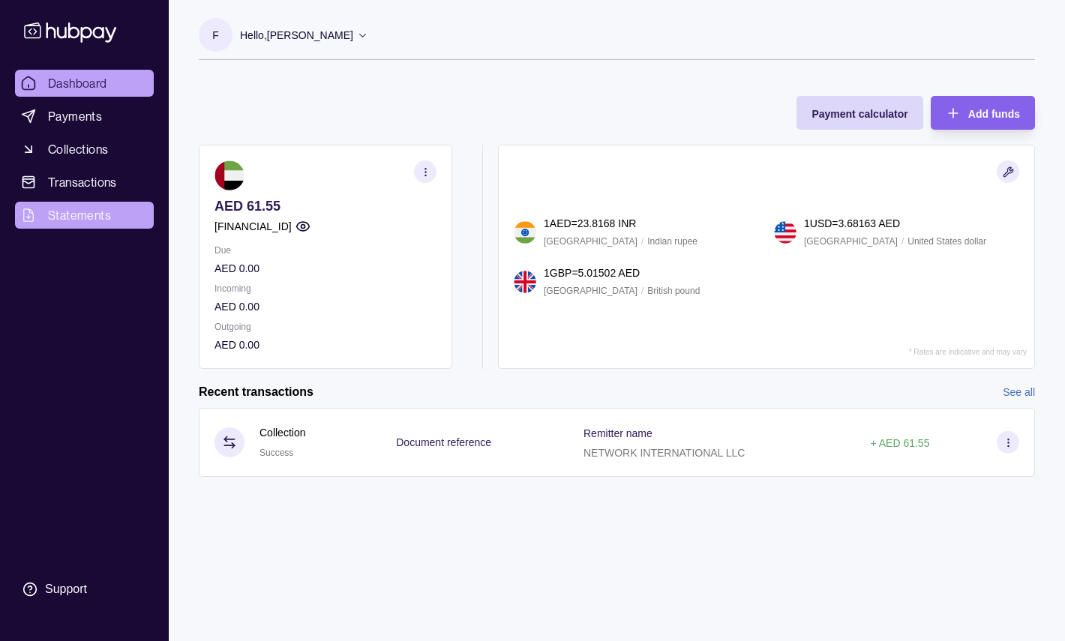
click at [77, 214] on span "Statements" at bounding box center [79, 215] width 63 height 18
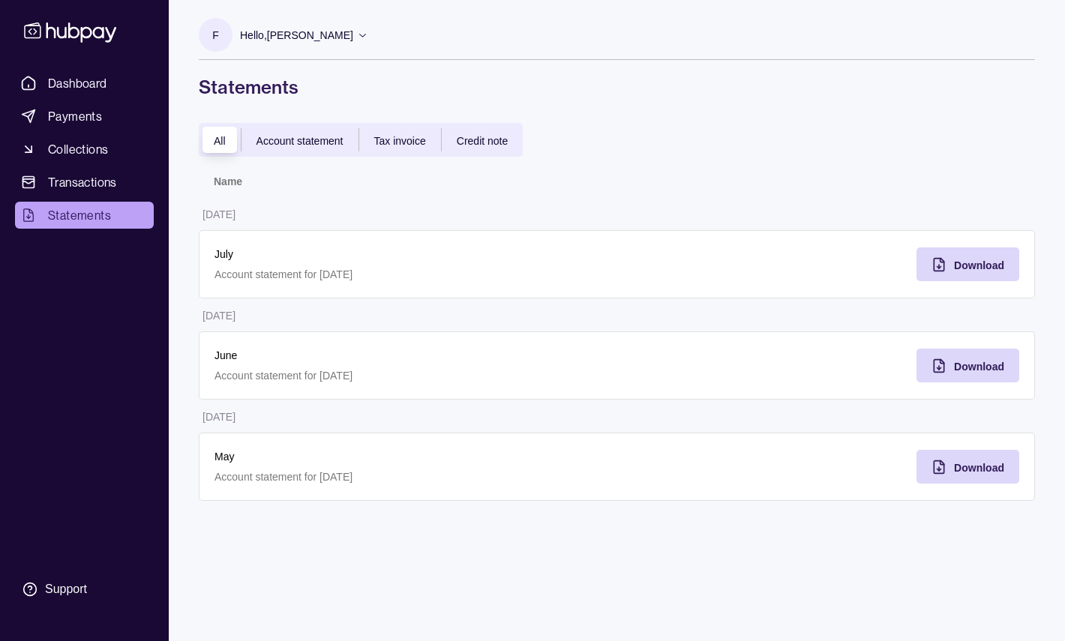
click at [282, 33] on p "Hello, [PERSON_NAME]" at bounding box center [296, 35] width 113 height 16
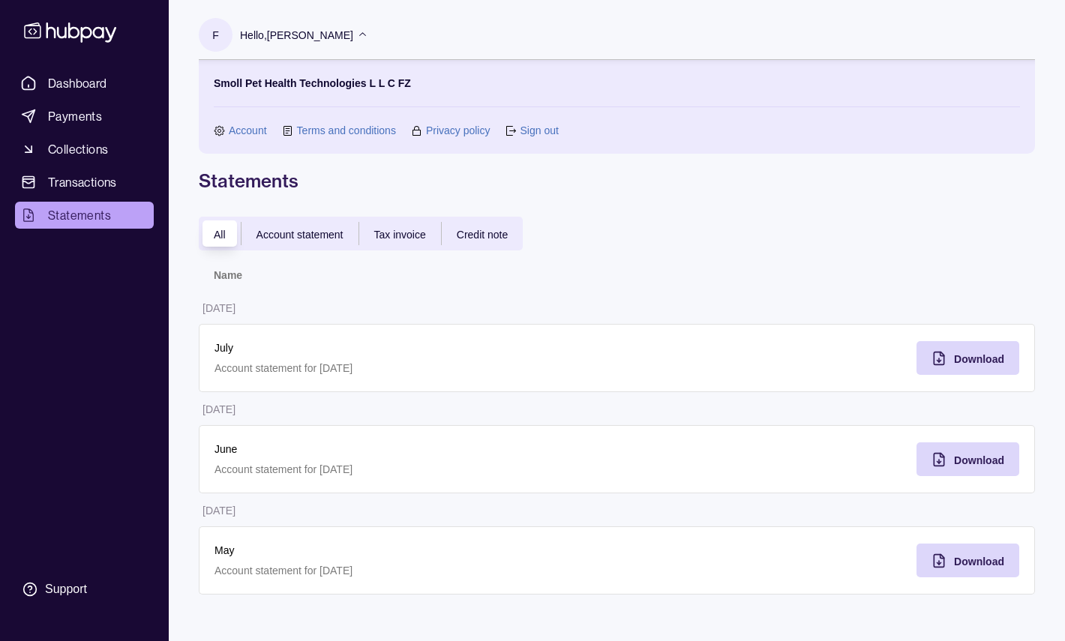
click at [256, 128] on link "Account" at bounding box center [248, 130] width 38 height 16
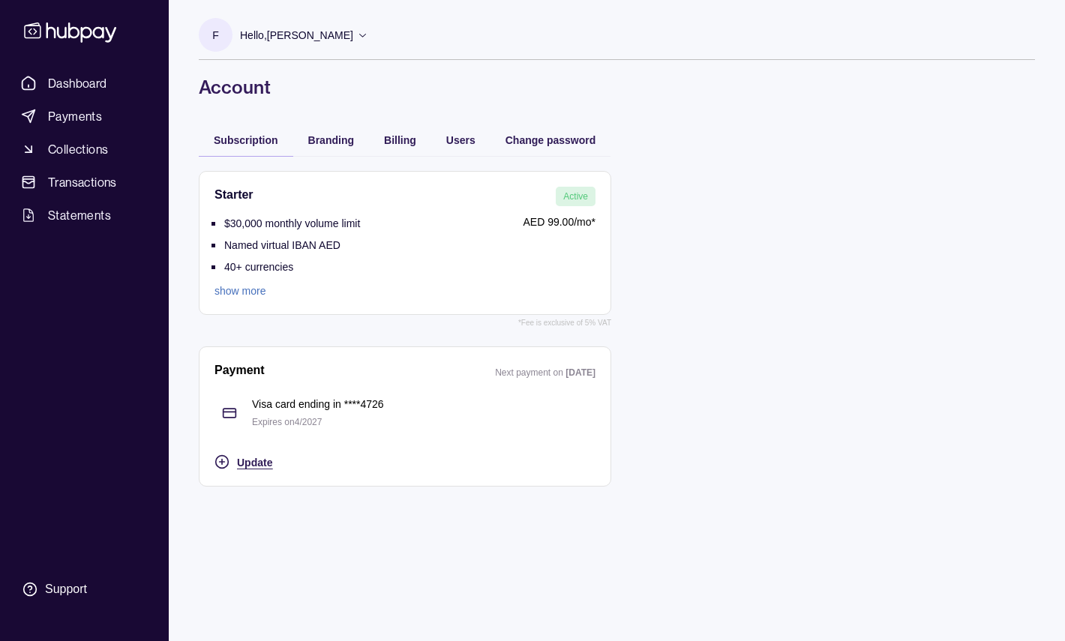
click at [265, 460] on span "Update" at bounding box center [254, 463] width 35 height 12
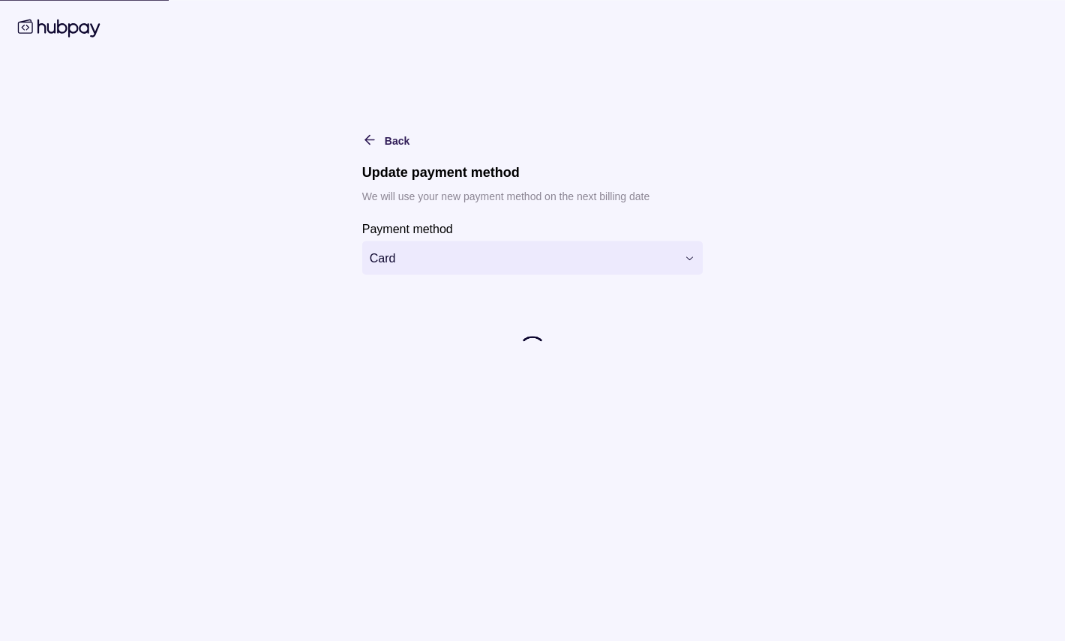
click at [478, 259] on html "**********" at bounding box center [532, 320] width 1065 height 641
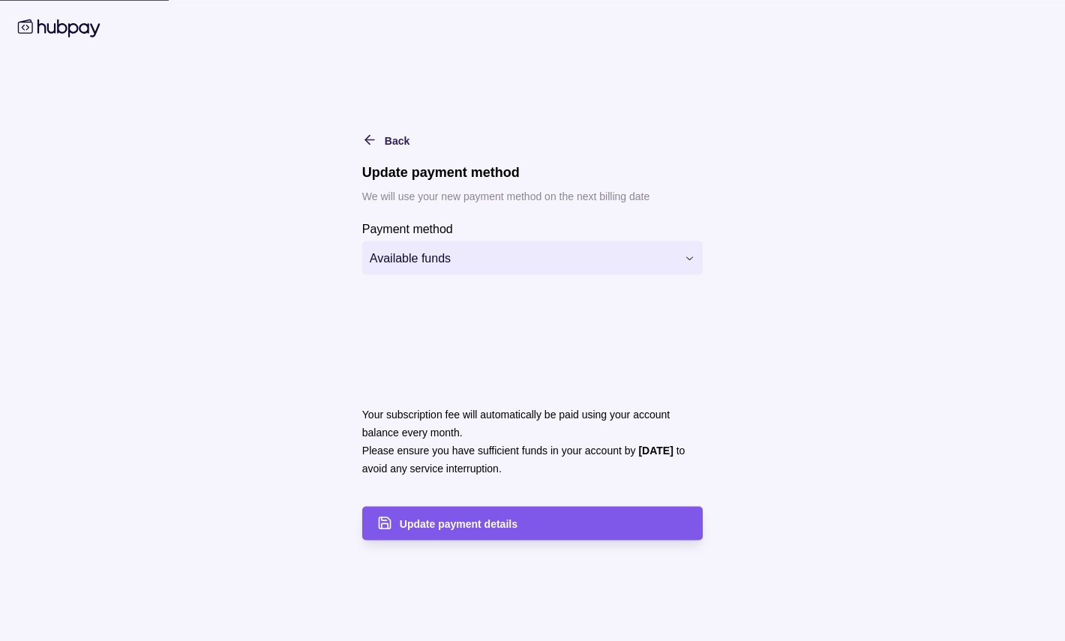
click at [477, 527] on span "Update payment details" at bounding box center [459, 524] width 118 height 12
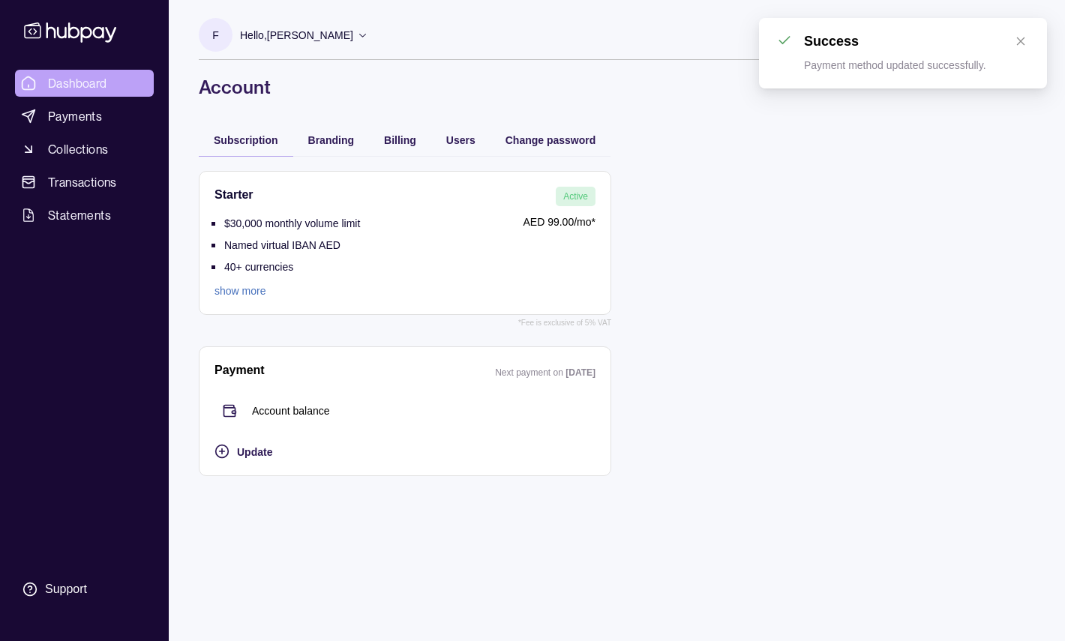
click at [79, 93] on link "Dashboard" at bounding box center [84, 83] width 139 height 27
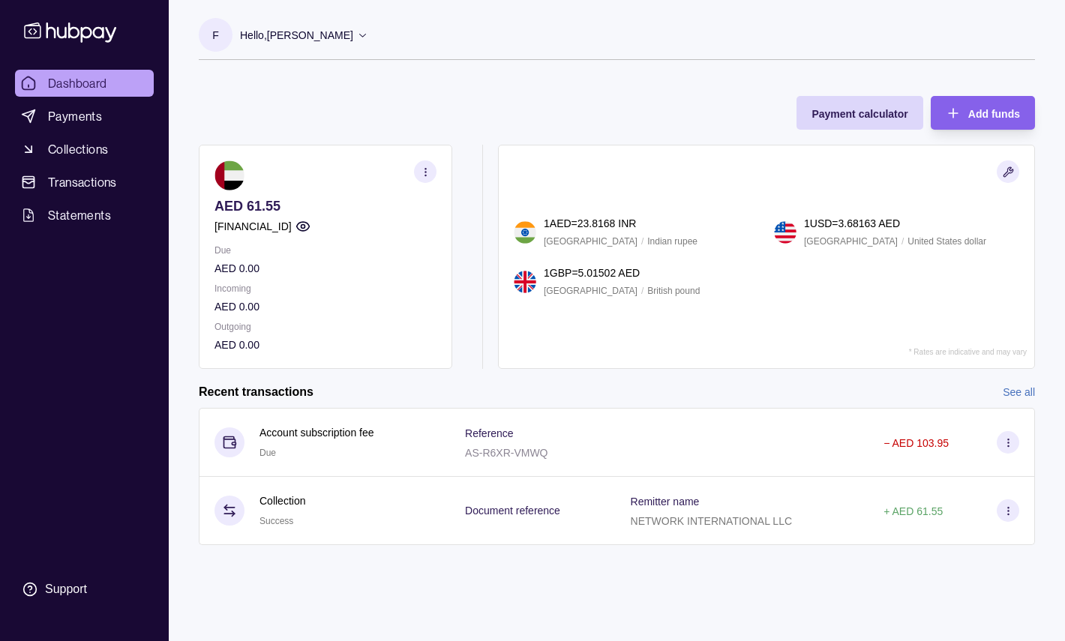
click at [448, 79] on div "F Hello, Fahad Shehadat Smoll Pet Health Technologies L L C FZ Account Terms an…" at bounding box center [617, 287] width 896 height 575
